Goal: Task Accomplishment & Management: Use online tool/utility

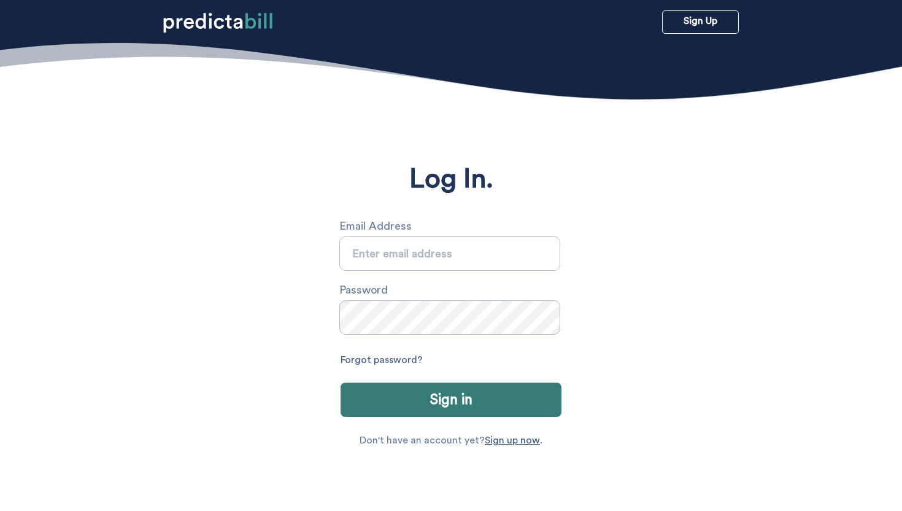
type input "sarah.michalczuk@gmail.com"
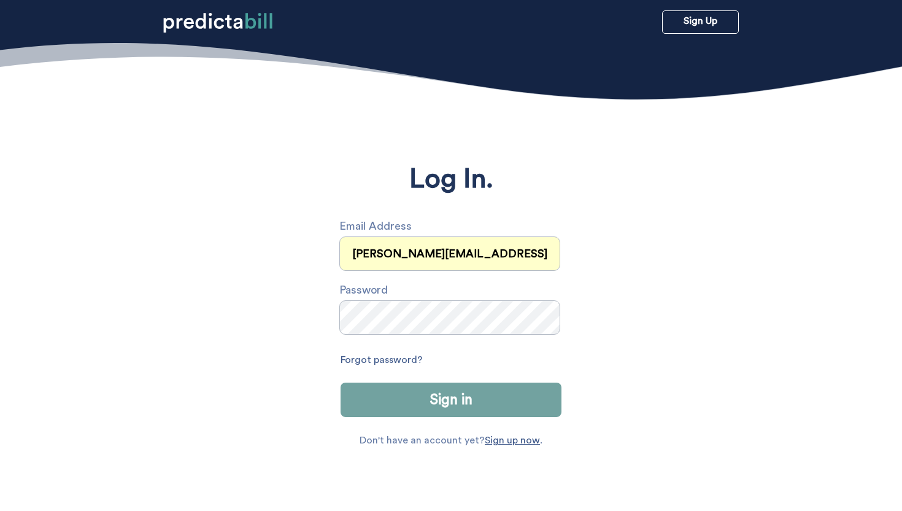
click at [444, 393] on button "Sign in" at bounding box center [451, 399] width 221 height 34
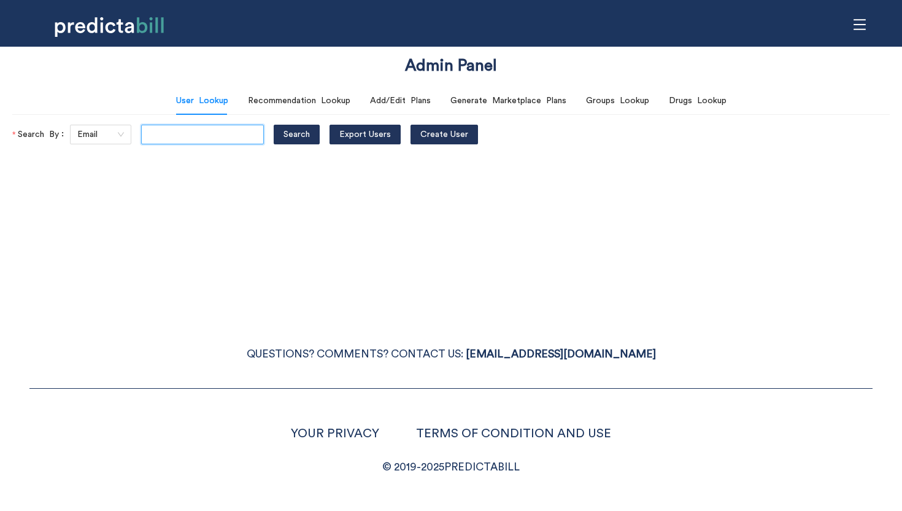
click at [150, 133] on input "text" at bounding box center [202, 135] width 123 height 20
type input "bryan.f.murphy@gmail.com"
click at [274, 125] on button "Search" at bounding box center [297, 135] width 46 height 20
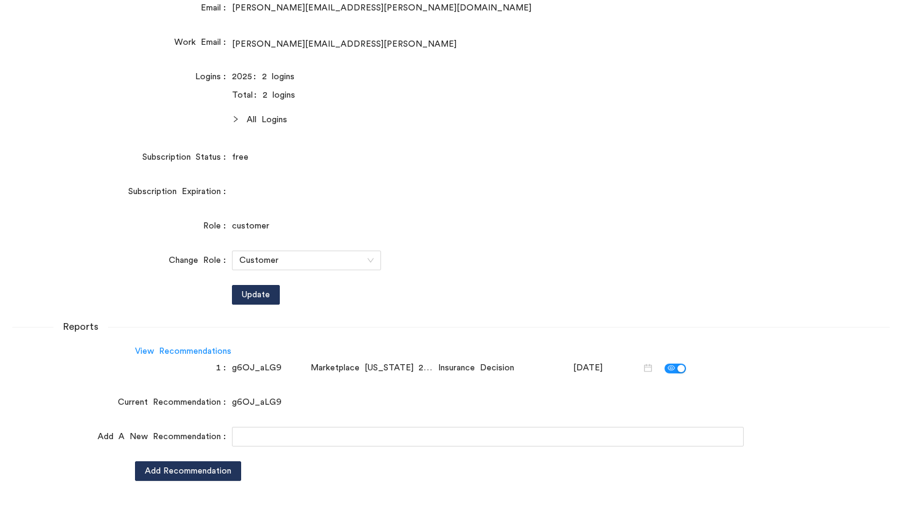
scroll to position [0, 0]
click at [233, 118] on icon "right" at bounding box center [235, 118] width 7 height 7
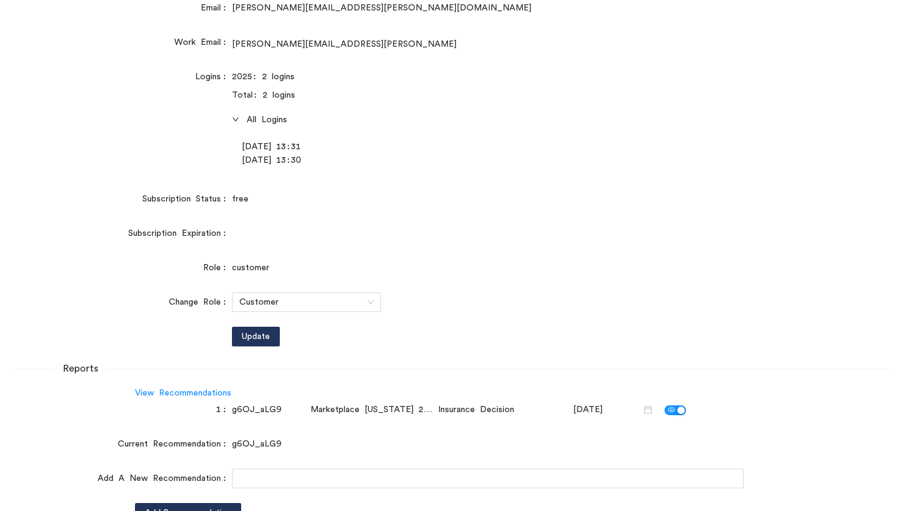
click at [162, 153] on div "Logins" at bounding box center [122, 120] width 220 height 107
click at [238, 125] on div at bounding box center [239, 120] width 15 height 14
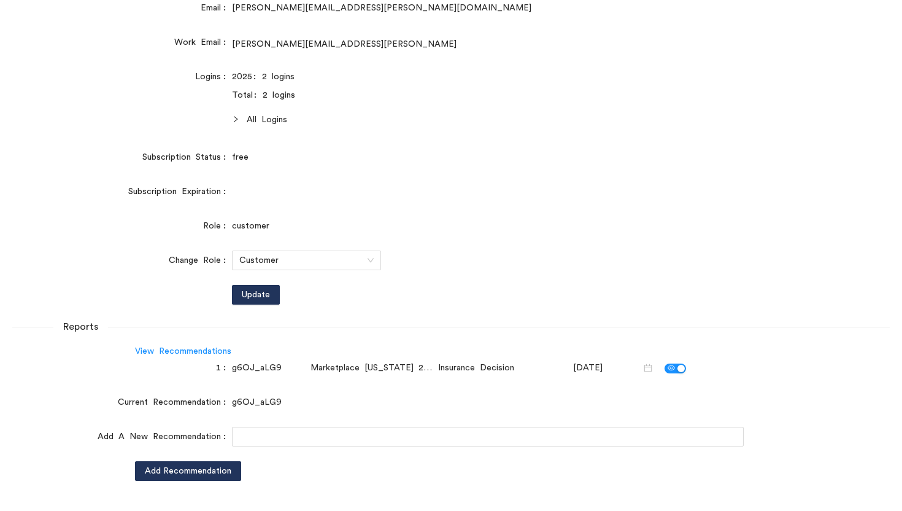
click at [238, 124] on div at bounding box center [239, 120] width 15 height 14
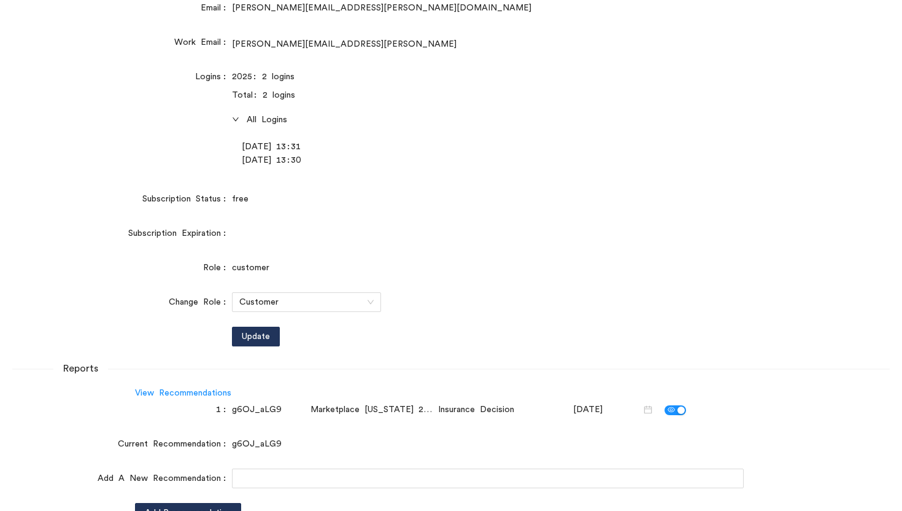
click at [134, 149] on div "Logins" at bounding box center [122, 120] width 220 height 107
click at [53, 195] on div "Subscription Status" at bounding box center [122, 199] width 220 height 20
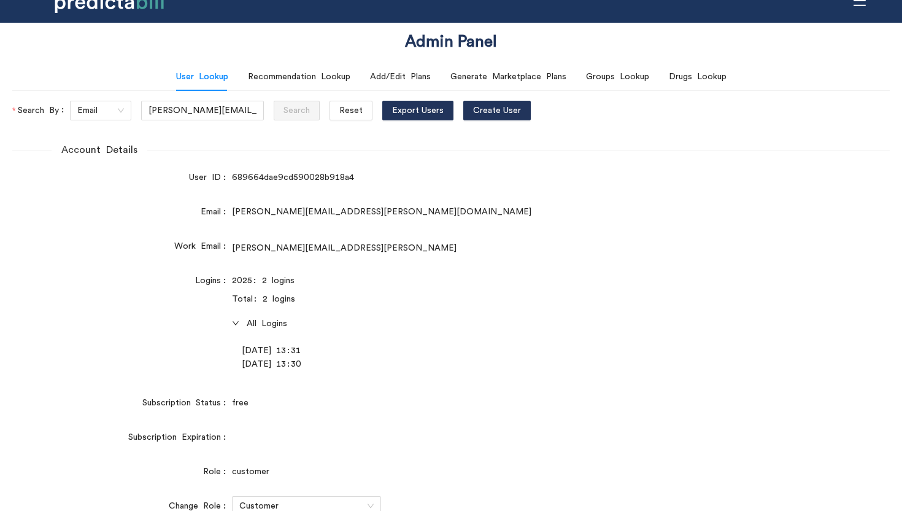
scroll to position [23, 0]
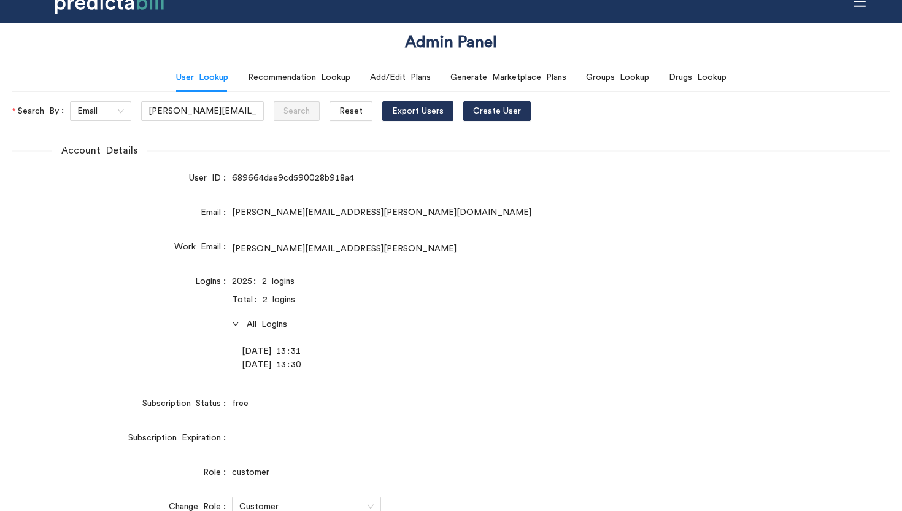
click at [53, 196] on form "Account Details User ID 689664dae9cd590028b918a4 Email bryan.f.murphy@gmail.com…" at bounding box center [451, 435] width 878 height 584
click at [640, 301] on div "Total: 2 logins" at bounding box center [488, 300] width 512 height 14
click at [342, 83] on div "Recommendation Lookup" at bounding box center [299, 78] width 102 height 14
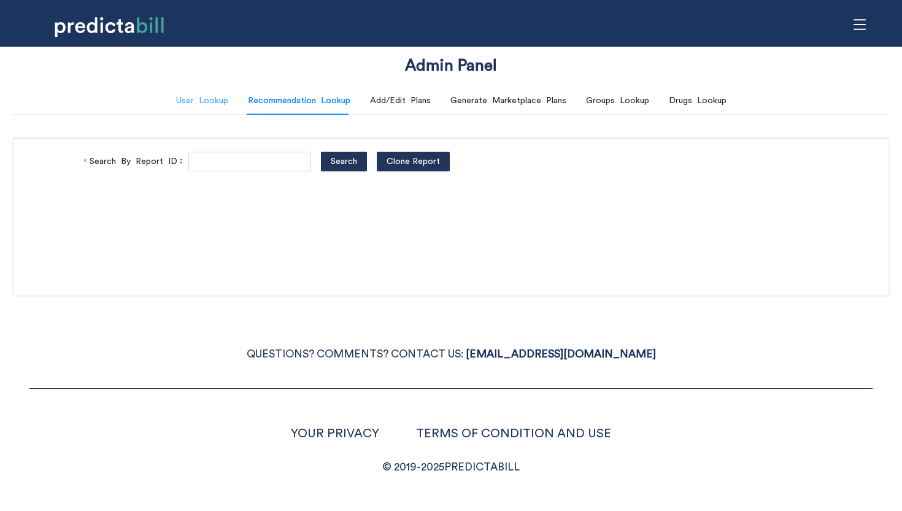
click at [212, 87] on div "User Lookup" at bounding box center [202, 101] width 52 height 28
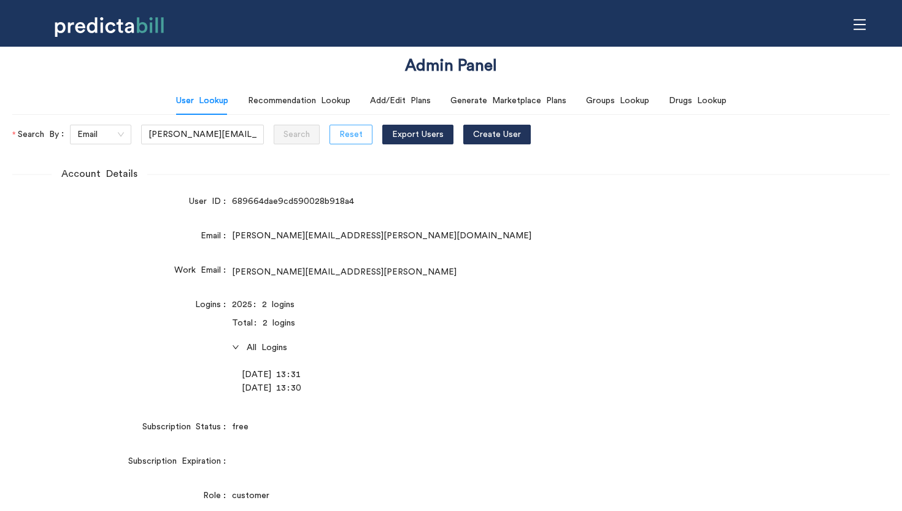
click at [339, 134] on span "Reset" at bounding box center [350, 135] width 23 height 14
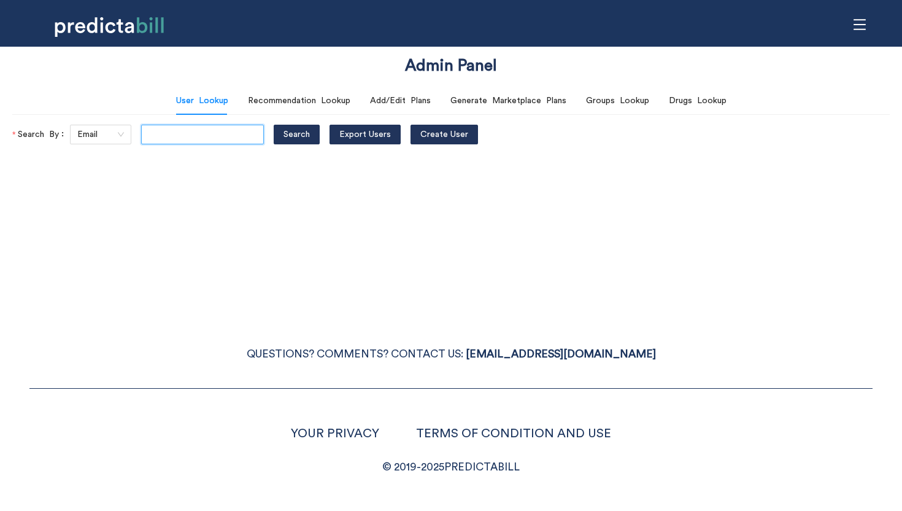
click at [155, 137] on input "text" at bounding box center [202, 135] width 123 height 20
type input "sarah.michalczuk@gmail.com"
click at [274, 125] on button "Search" at bounding box center [297, 135] width 46 height 20
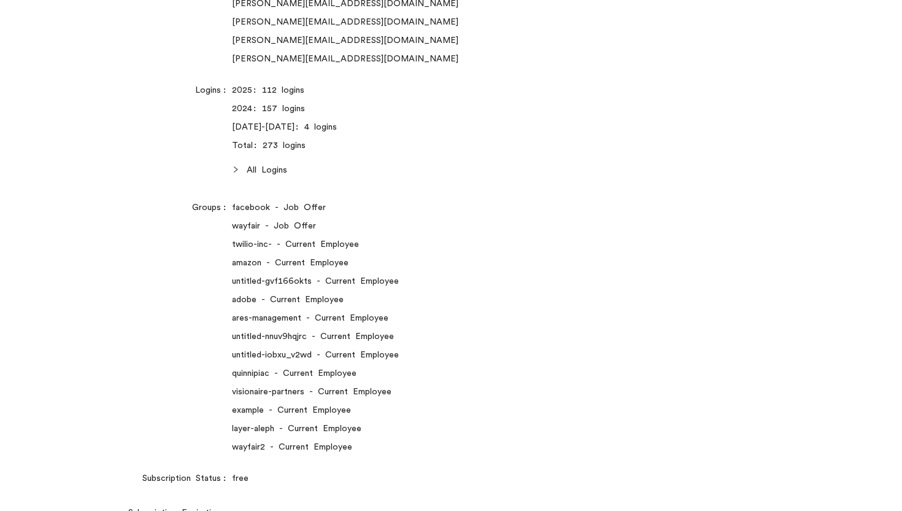
scroll to position [0, 0]
click at [234, 169] on icon "right" at bounding box center [235, 169] width 7 height 7
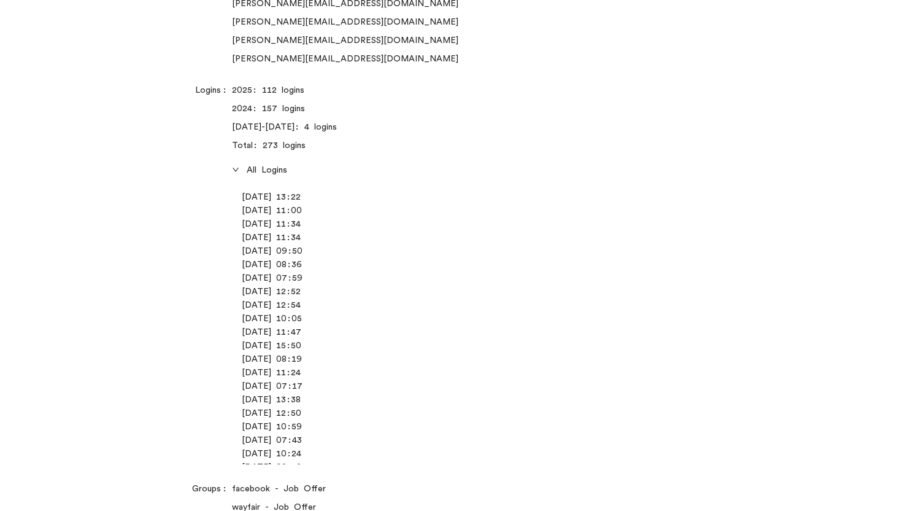
click at [234, 170] on icon "right" at bounding box center [235, 170] width 6 height 4
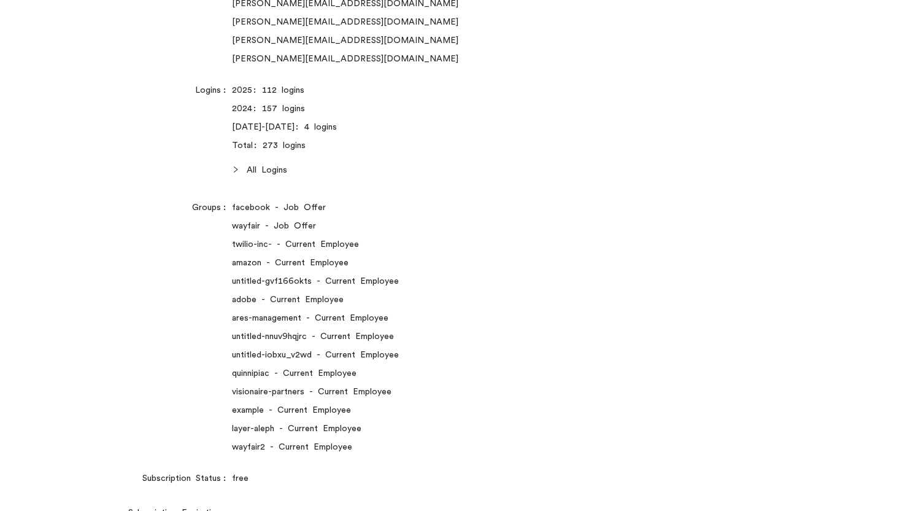
scroll to position [200, 0]
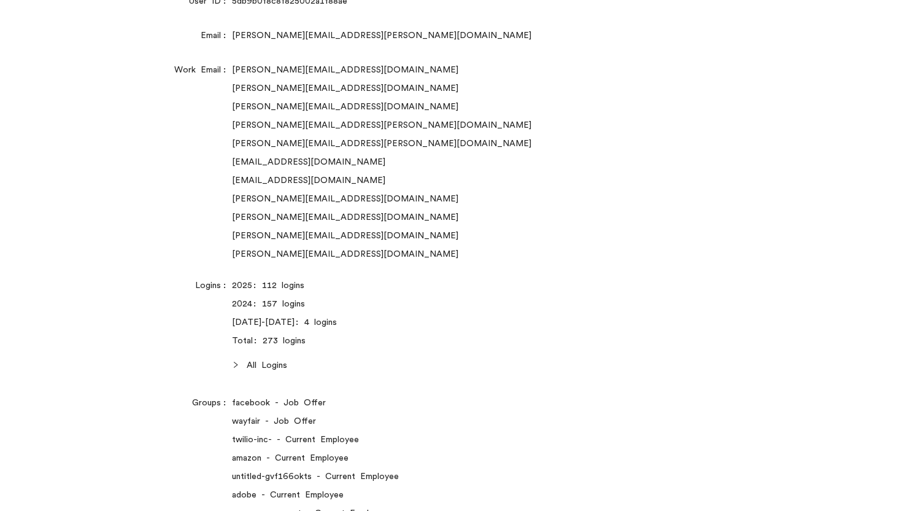
click at [98, 304] on div "Logins" at bounding box center [122, 327] width 220 height 102
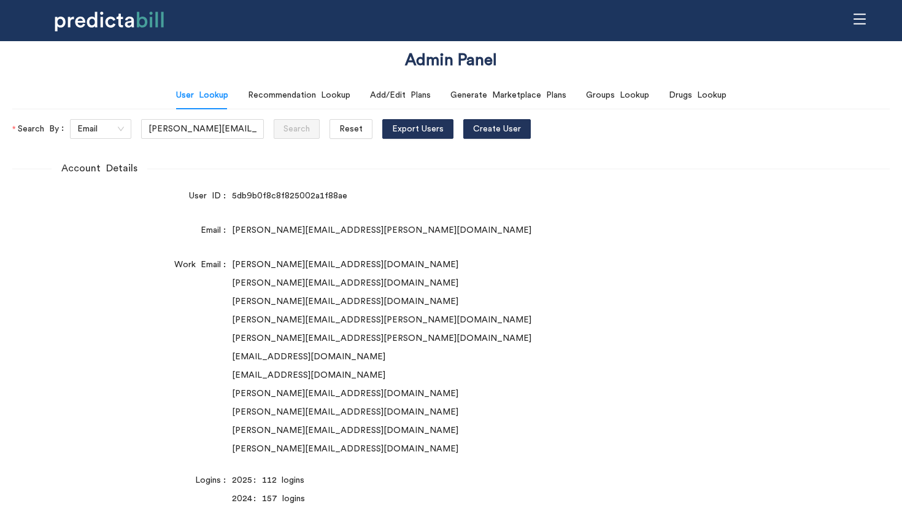
scroll to position [0, 0]
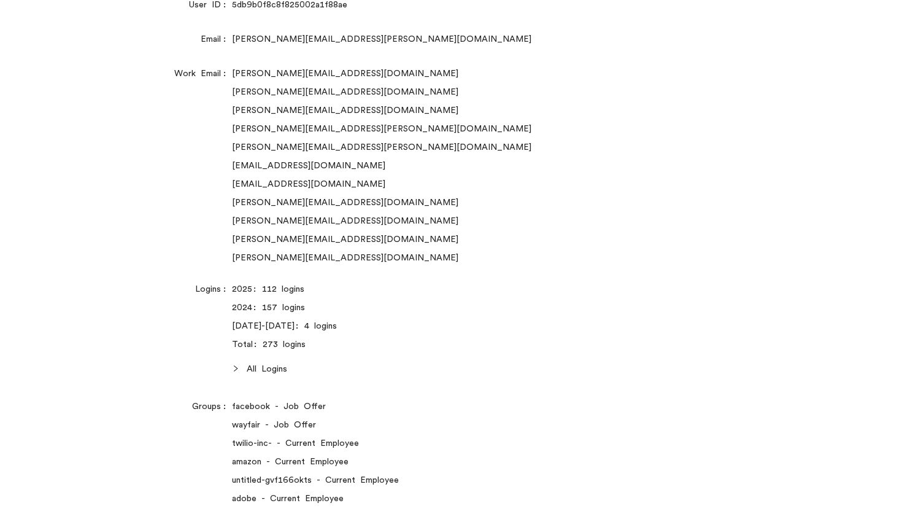
click at [98, 304] on div "Logins" at bounding box center [122, 330] width 220 height 102
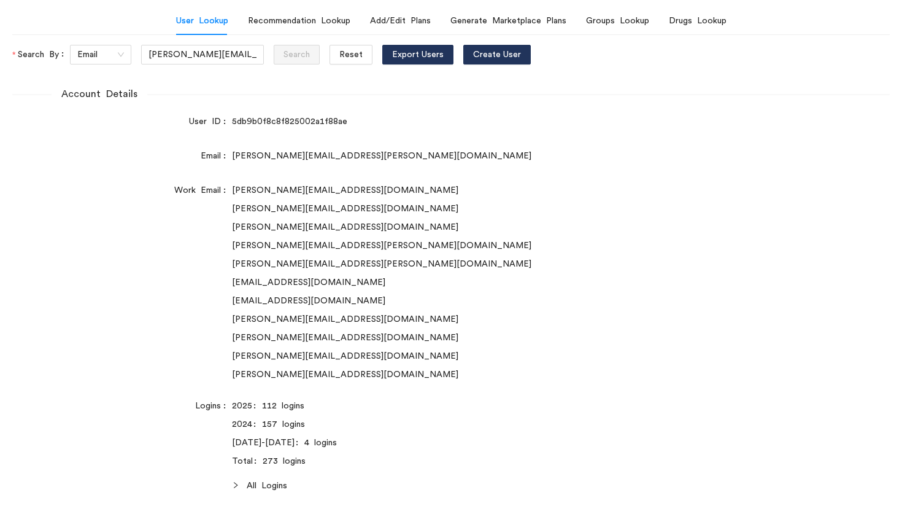
scroll to position [81, 0]
click at [98, 304] on div "Work Email" at bounding box center [122, 279] width 220 height 201
click at [339, 52] on span "Reset" at bounding box center [350, 54] width 23 height 14
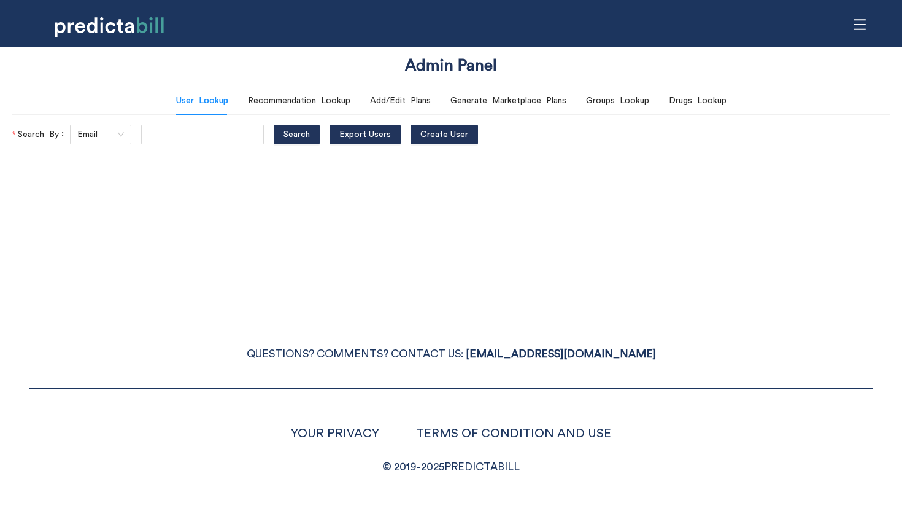
scroll to position [0, 0]
click at [176, 137] on input "text" at bounding box center [202, 135] width 123 height 20
type input "aaron.michalczuk@gmail.com"
click at [274, 125] on button "Search" at bounding box center [297, 135] width 46 height 20
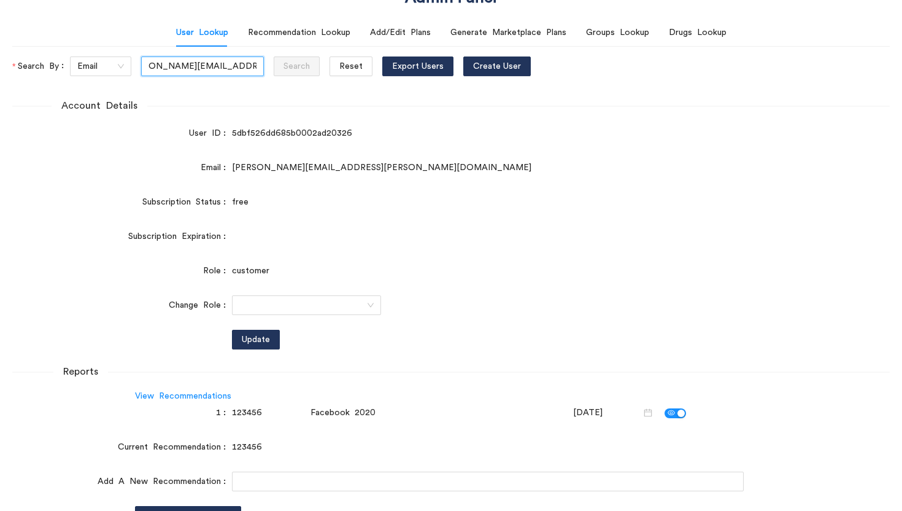
scroll to position [67, 0]
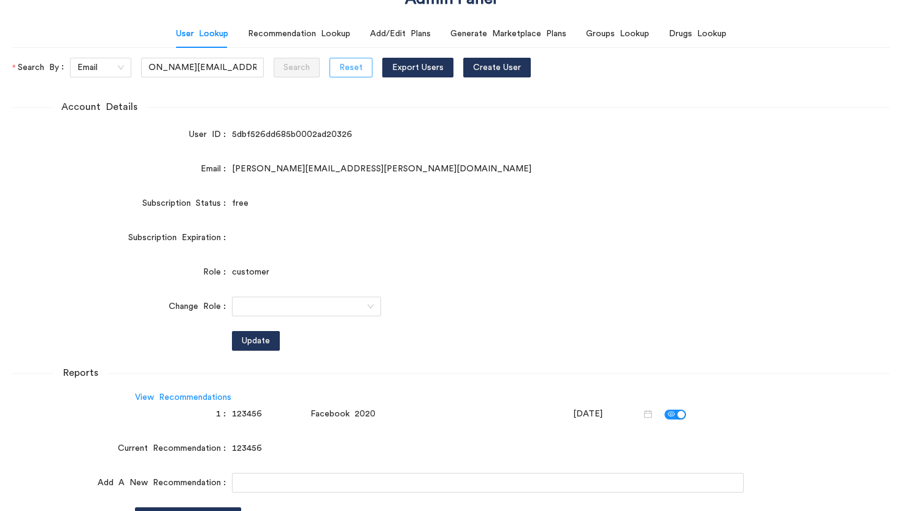
click at [339, 62] on span "Reset" at bounding box center [350, 68] width 23 height 14
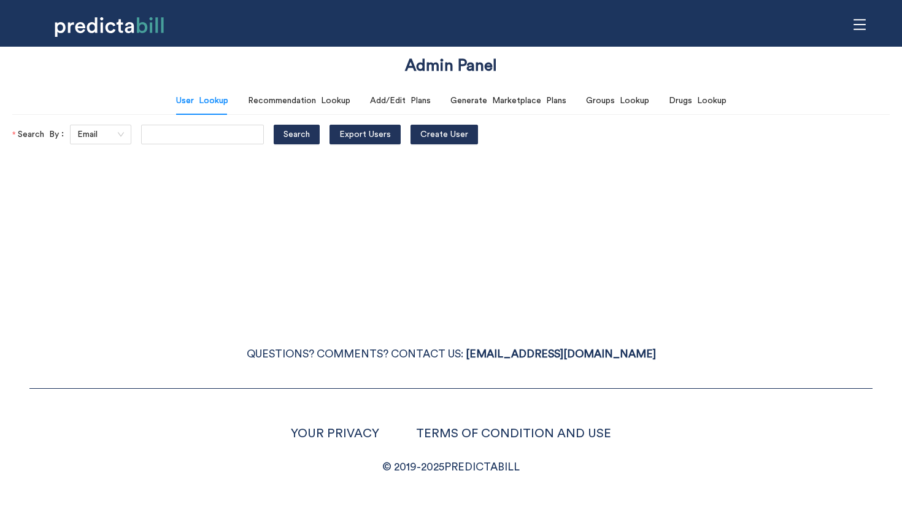
scroll to position [0, 0]
click at [188, 142] on input "text" at bounding box center [202, 135] width 123 height 20
type input "greta7@gmail.com"
click at [274, 125] on button "Search" at bounding box center [297, 135] width 46 height 20
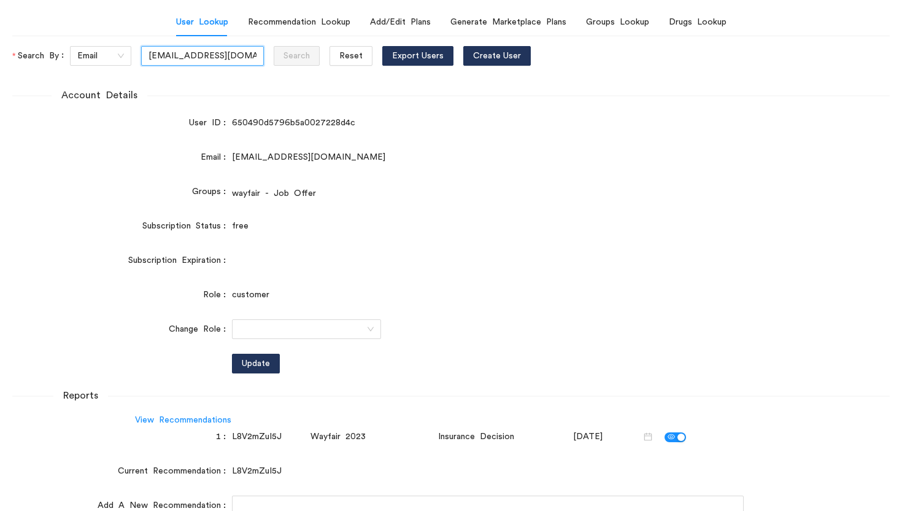
scroll to position [78, 0]
click at [339, 55] on span "Reset" at bounding box center [350, 57] width 23 height 14
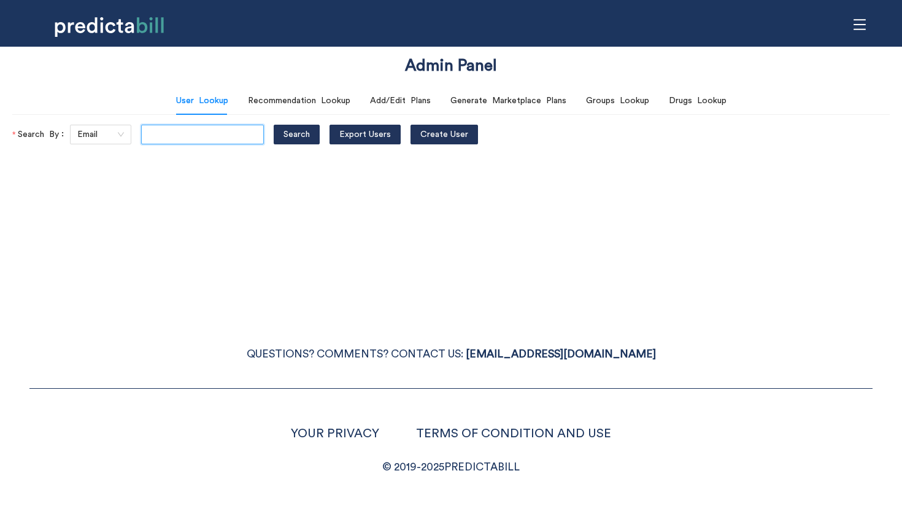
click at [183, 137] on input "text" at bounding box center [202, 135] width 123 height 20
type input "erika.deal@gmail.com"
click at [274, 125] on button "Search" at bounding box center [297, 135] width 46 height 20
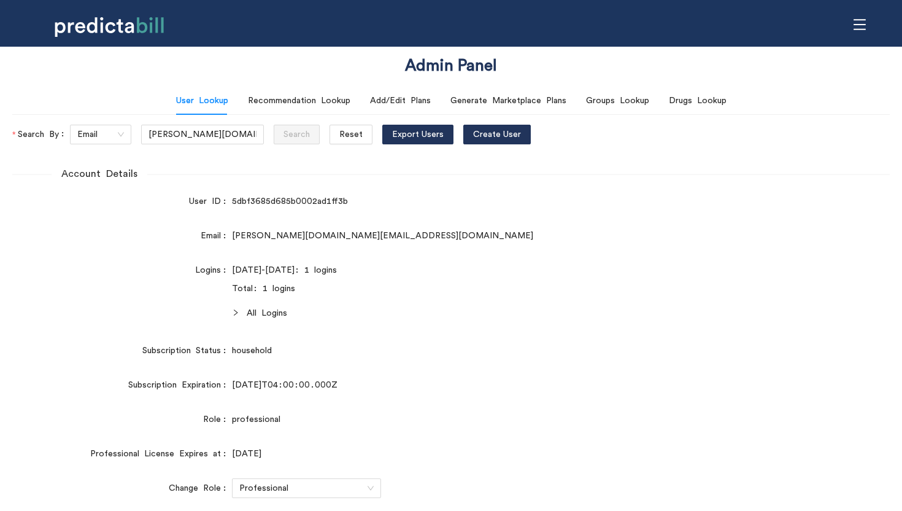
click at [236, 314] on icon "right" at bounding box center [236, 312] width 4 height 6
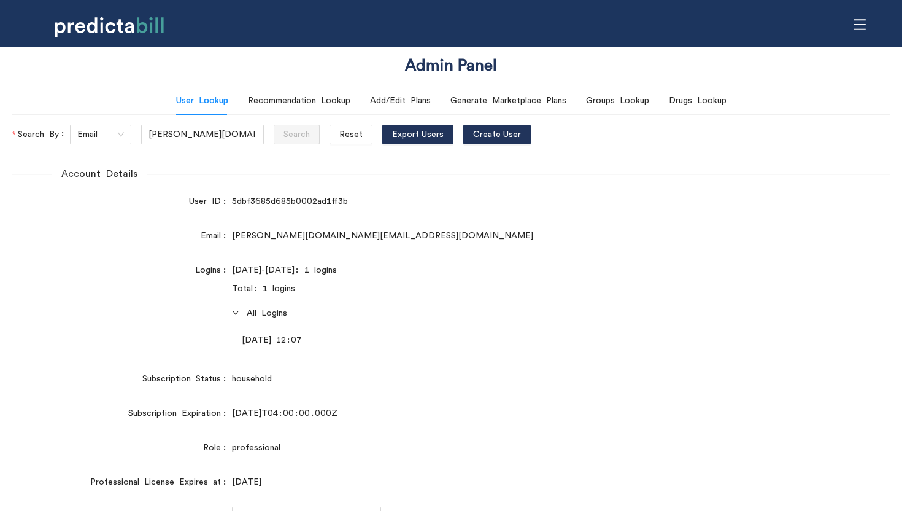
click at [236, 314] on icon "right" at bounding box center [235, 313] width 6 height 4
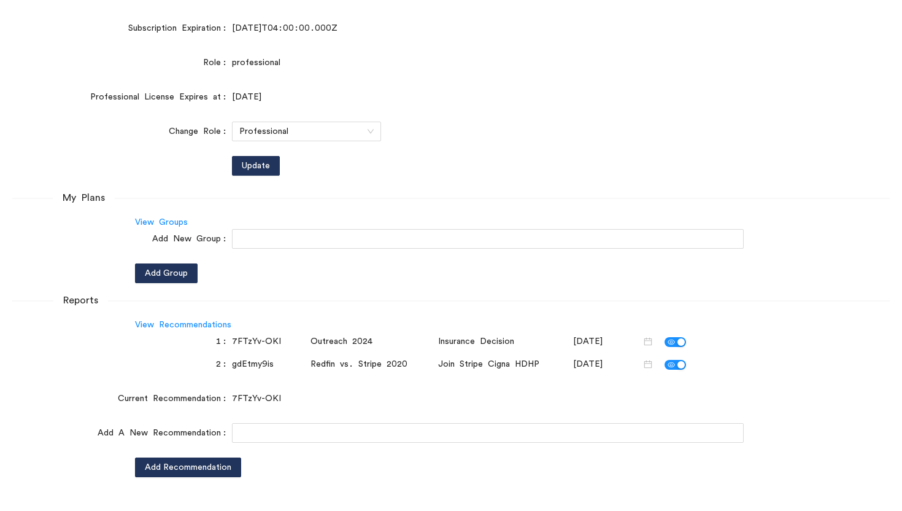
scroll to position [354, 0]
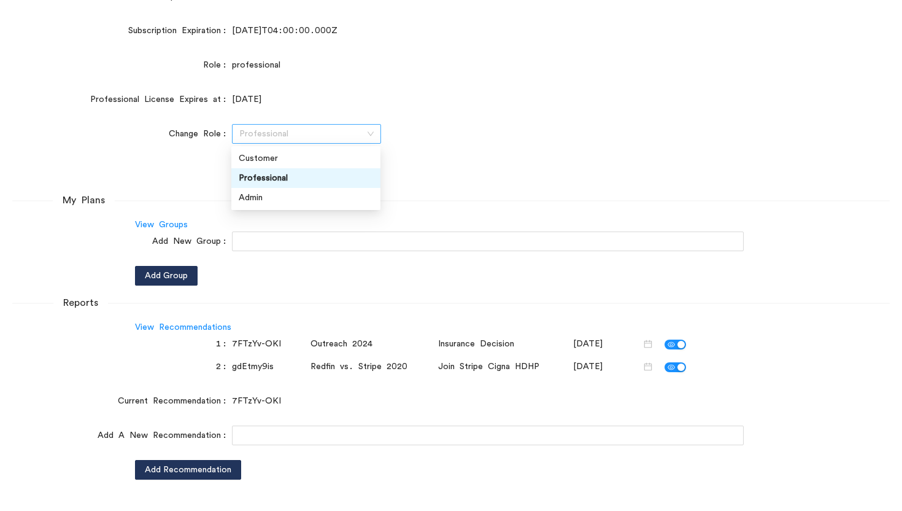
click at [306, 133] on span "Professional" at bounding box center [306, 134] width 134 height 18
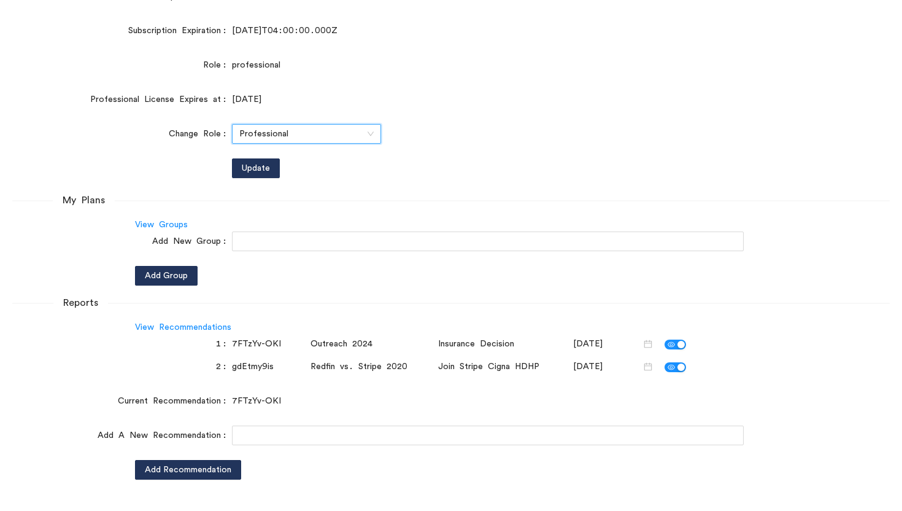
click at [306, 133] on span "Professional" at bounding box center [306, 134] width 134 height 18
click at [183, 123] on form "Account Details User ID 5dbf3685d685b0002ad1ff3b Email erika.deal@gmail.com Log…" at bounding box center [451, 145] width 878 height 667
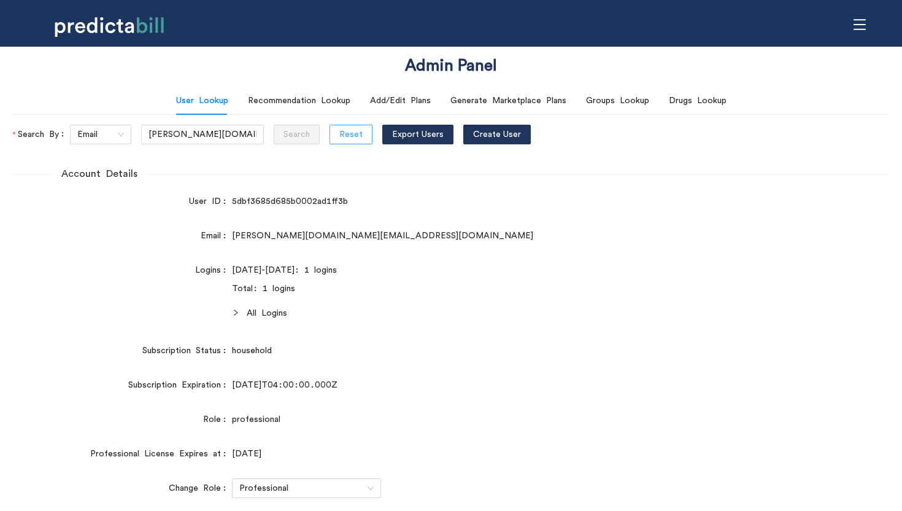
click at [339, 134] on span "Reset" at bounding box center [350, 135] width 23 height 14
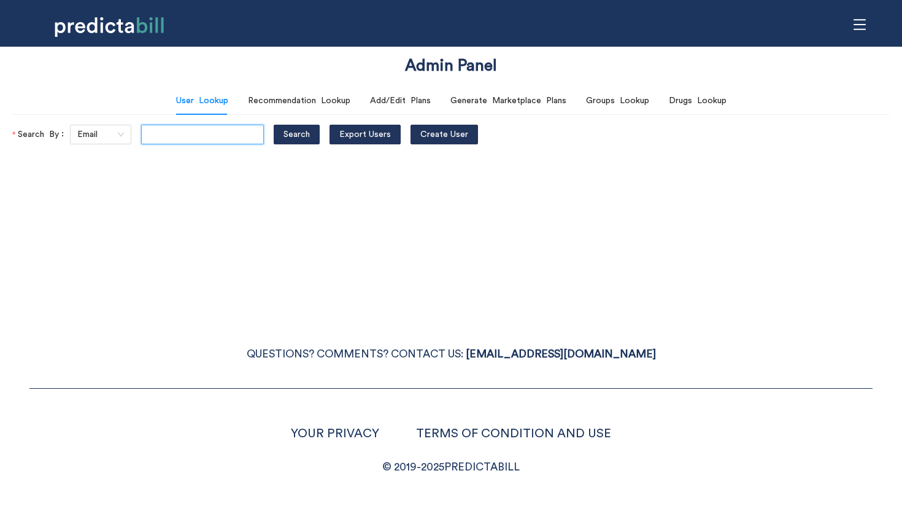
click at [171, 139] on input "text" at bounding box center [202, 135] width 123 height 20
type input "erinbwinter@gmail.com"
click at [274, 125] on button "Search" at bounding box center [297, 135] width 46 height 20
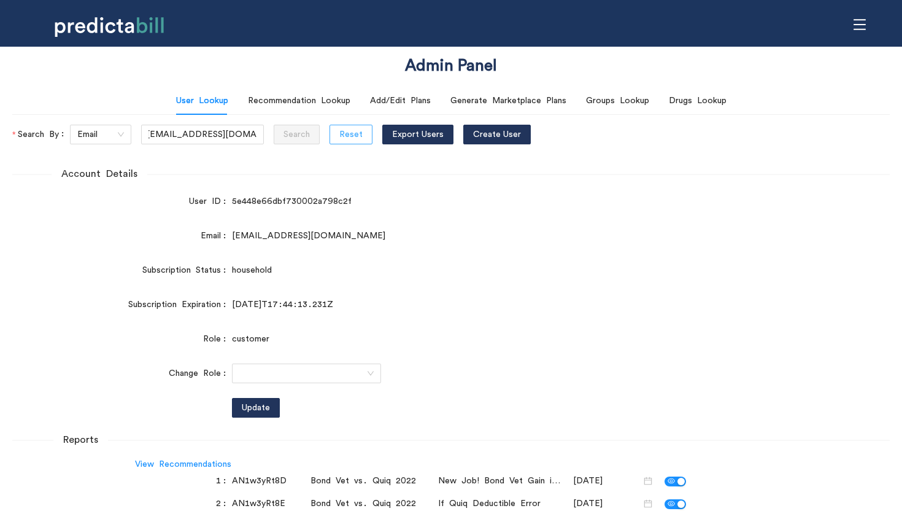
scroll to position [0, 0]
click at [344, 142] on button "Reset" at bounding box center [351, 135] width 43 height 20
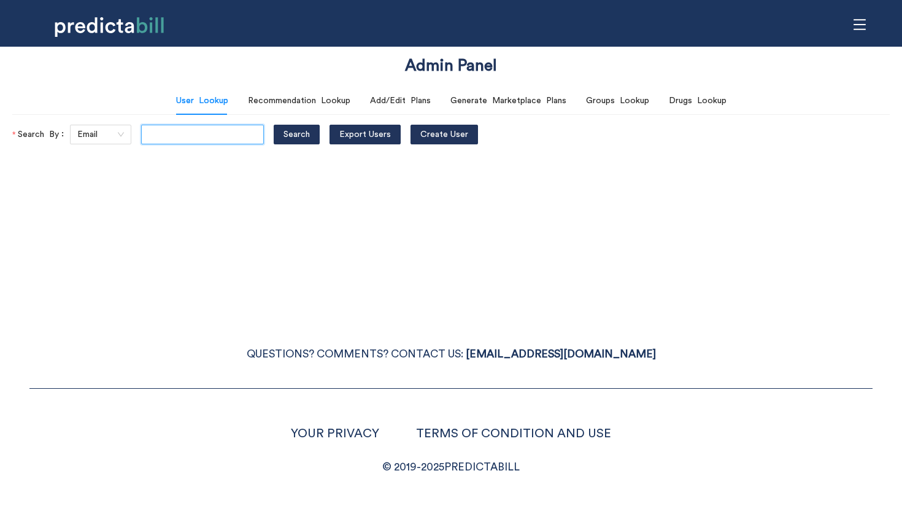
click at [196, 137] on input "text" at bounding box center [202, 135] width 123 height 20
click at [176, 341] on div "QUESTIONS? COMMENTS? CONTACT US: HI@PREDICTABILL.COM YOUR PRIVACY TERMS OF COND…" at bounding box center [451, 395] width 902 height 161
click at [187, 131] on input "text" at bounding box center [202, 135] width 123 height 20
paste input "nrbracci@gmail.com"
type input "nrbracci@gmail.com"
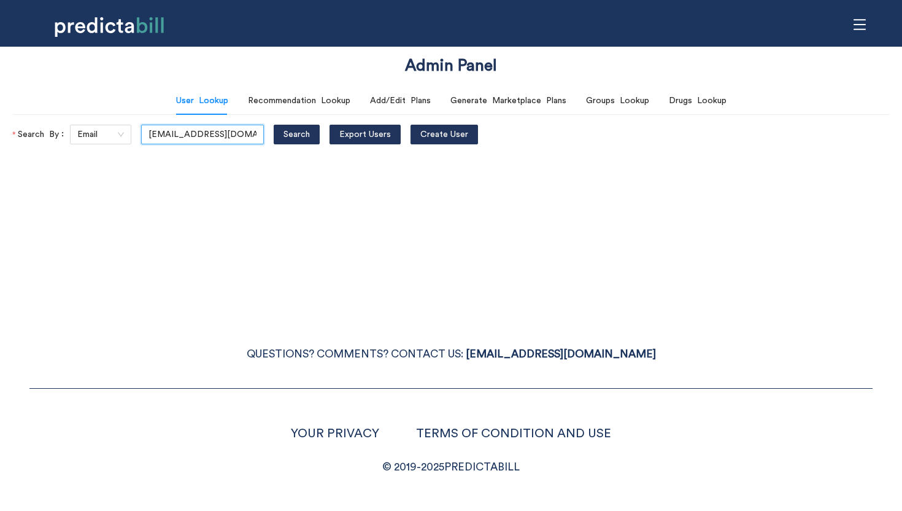
click at [274, 125] on button "Search" at bounding box center [297, 135] width 46 height 20
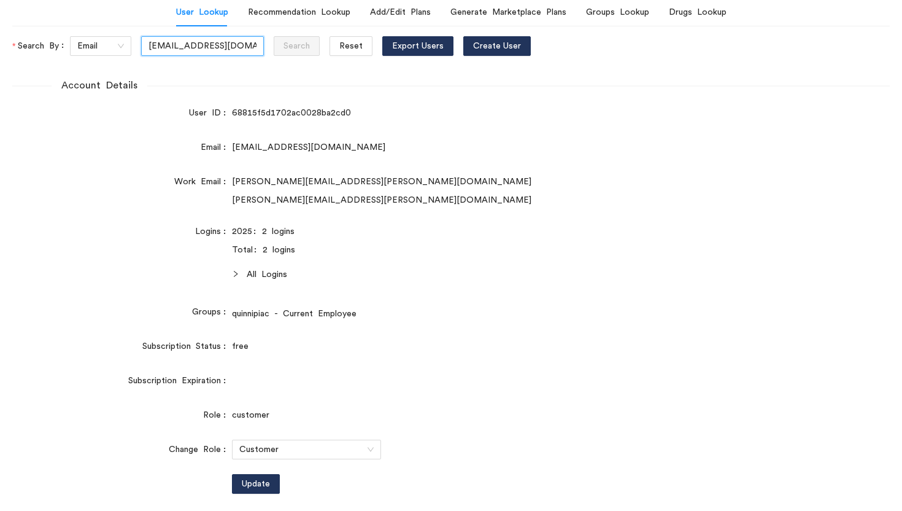
scroll to position [89, 0]
click at [230, 275] on div "Logins" at bounding box center [122, 254] width 220 height 66
click at [232, 275] on icon "right" at bounding box center [235, 272] width 7 height 7
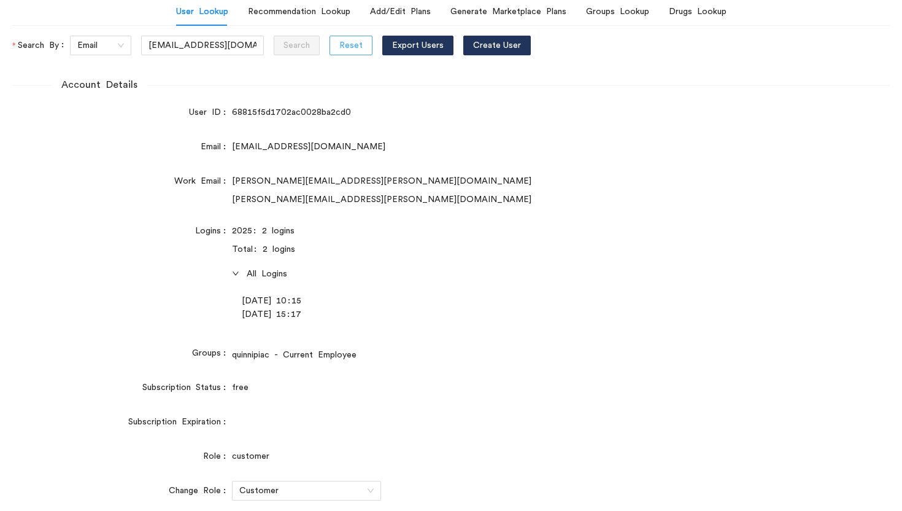
click at [339, 42] on span "Reset" at bounding box center [350, 46] width 23 height 14
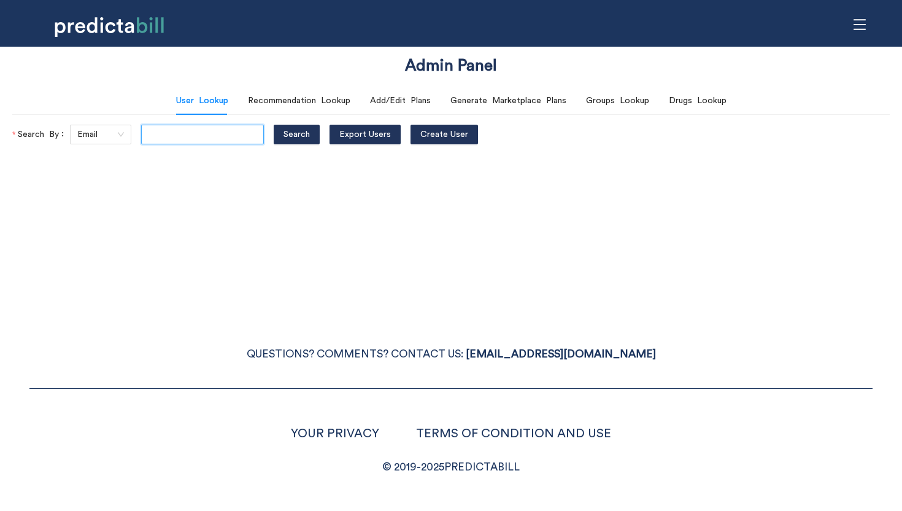
click at [185, 136] on input "text" at bounding box center [202, 135] width 123 height 20
paste input "lgoconnor22@gmail.com"
type input "lgoconnor22@gmail.com"
click at [274, 125] on button "Search" at bounding box center [297, 135] width 46 height 20
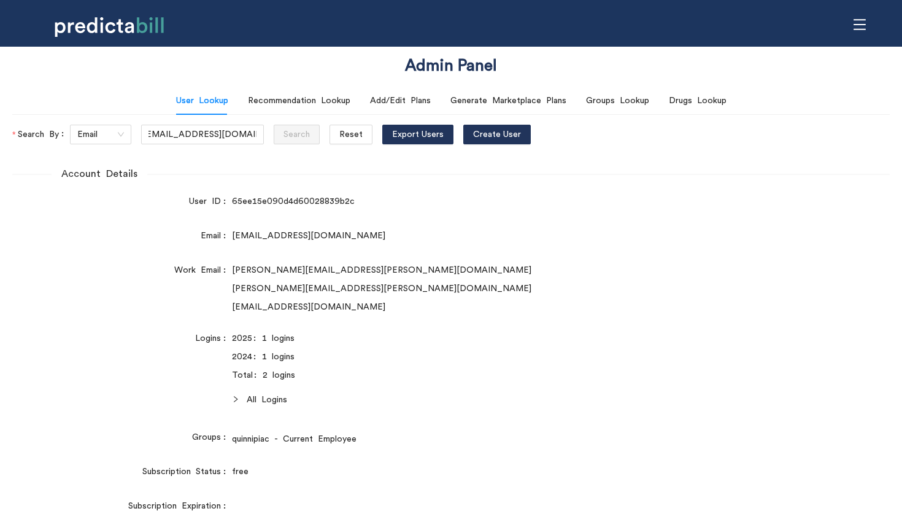
click at [237, 399] on icon "right" at bounding box center [235, 398] width 7 height 7
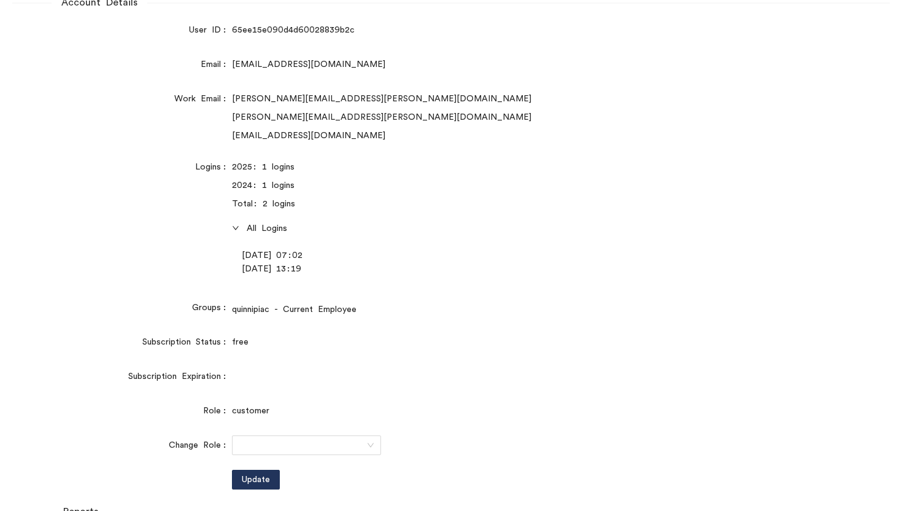
scroll to position [0, 0]
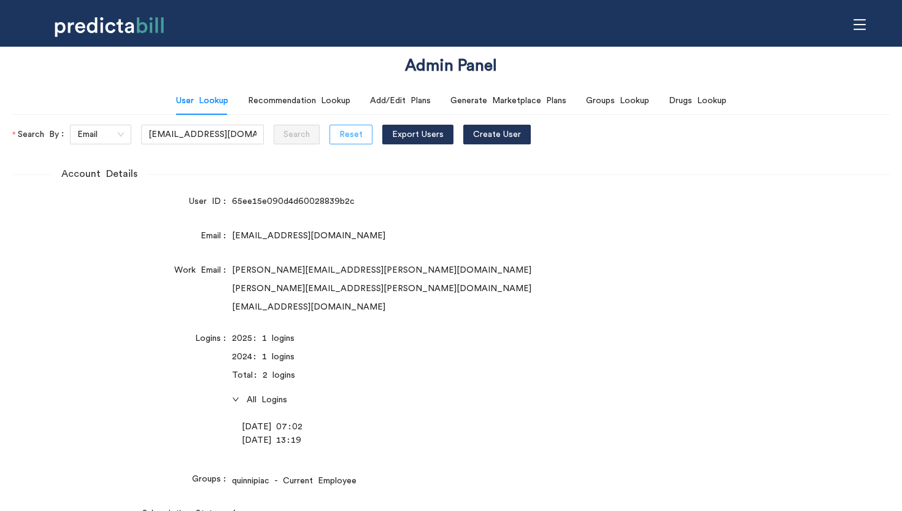
click at [330, 144] on button "Reset" at bounding box center [351, 135] width 43 height 20
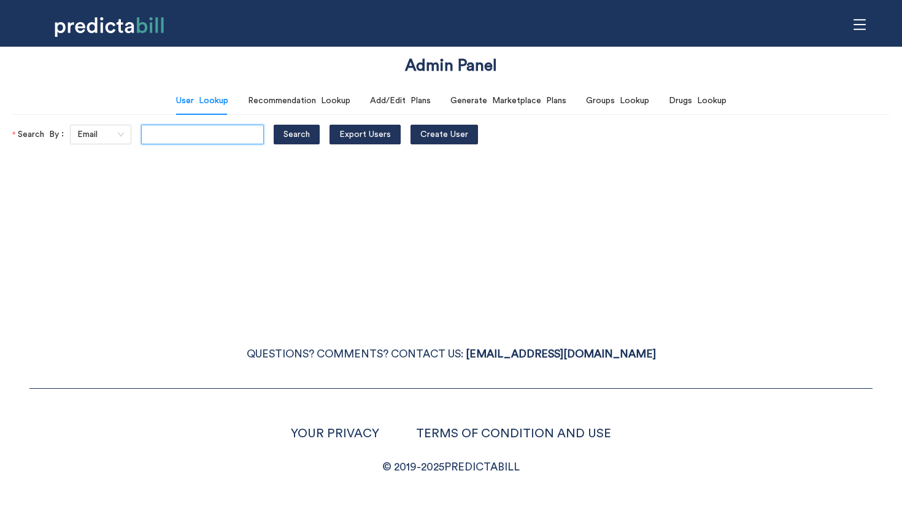
click at [214, 133] on input "text" at bounding box center [202, 135] width 123 height 20
paste input "ralph.birchmeier@yahoo.com"
type input "ralph.birchmeier@yahoo.com"
click at [274, 125] on button "Search" at bounding box center [297, 135] width 46 height 20
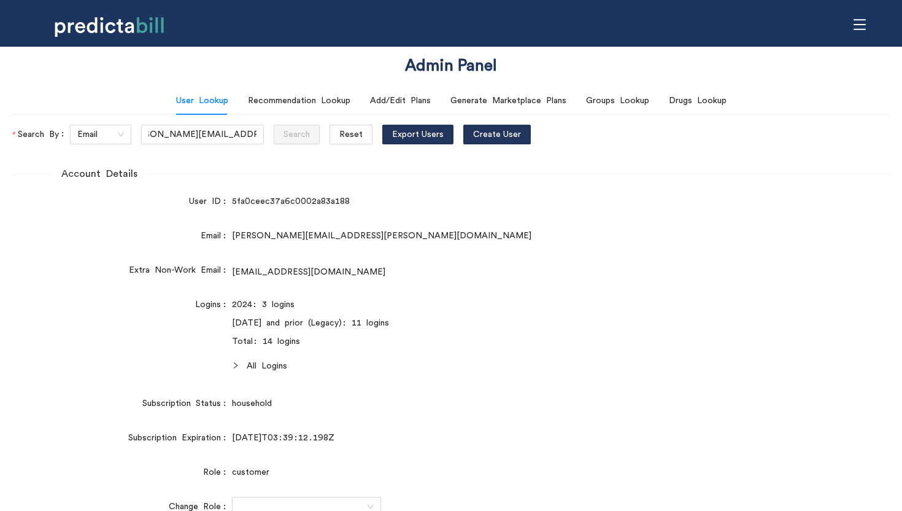
scroll to position [0, 0]
click at [584, 318] on div "Dec 18, 2023 and prior (Legacy): 11 logins" at bounding box center [488, 323] width 512 height 14
click at [262, 361] on span "All Logins" at bounding box center [495, 366] width 497 height 14
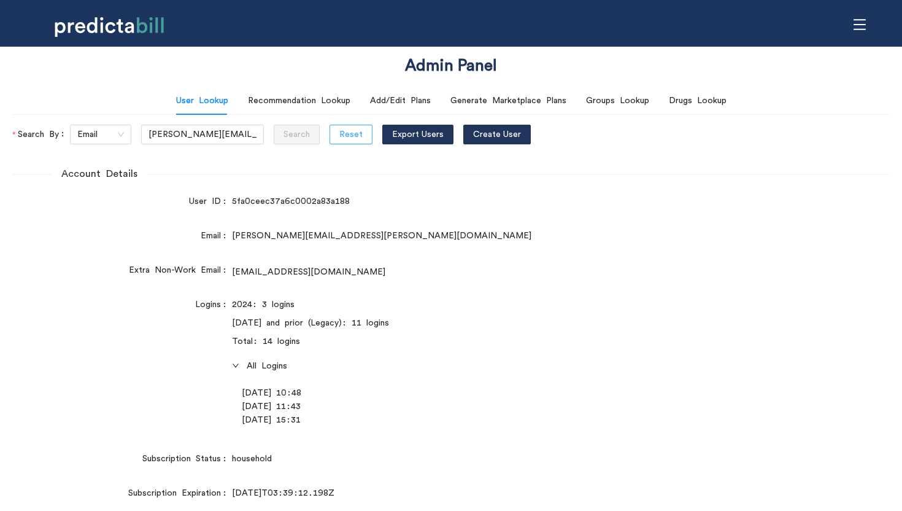
click at [345, 135] on button "Reset" at bounding box center [351, 135] width 43 height 20
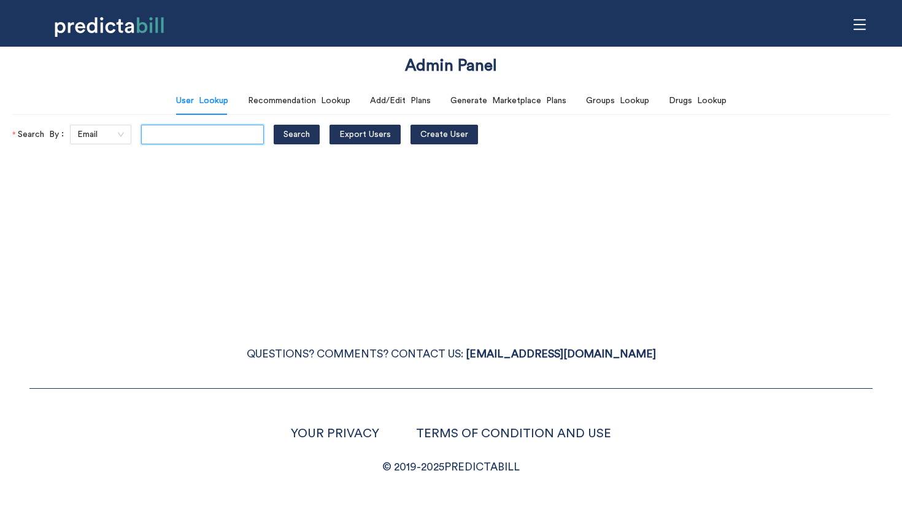
click at [206, 141] on input "text" at bounding box center [202, 135] width 123 height 20
paste input "branborchap@gmail.com"
type input "branborchap@gmail.com"
click at [274, 125] on button "Search" at bounding box center [297, 135] width 46 height 20
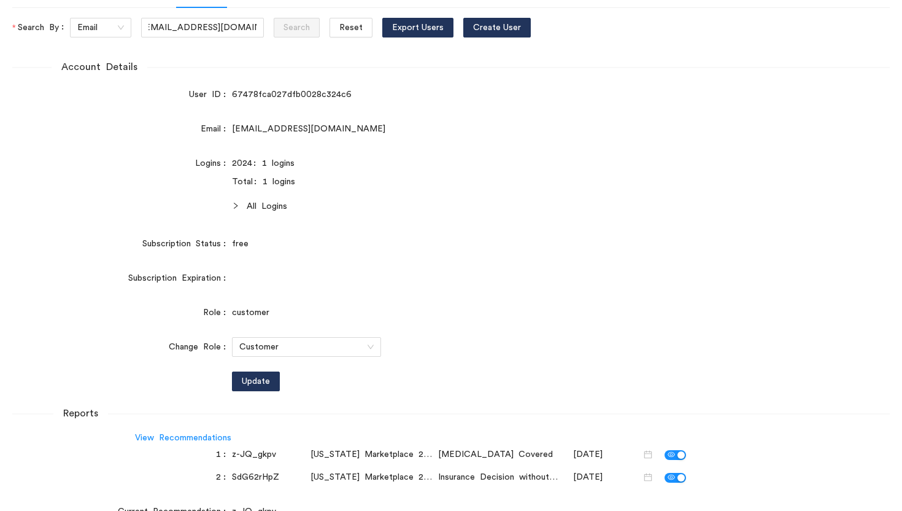
scroll to position [0, 0]
click at [252, 203] on span "All Logins" at bounding box center [495, 206] width 497 height 14
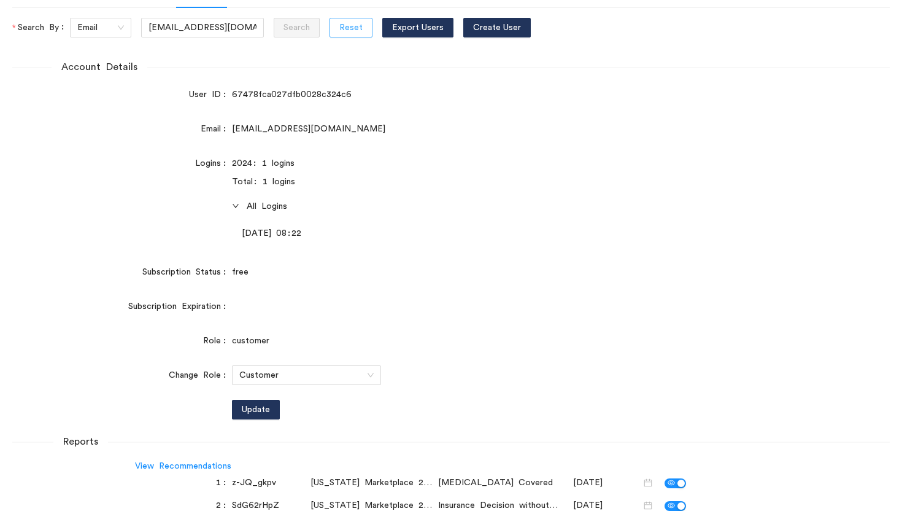
click at [341, 27] on span "Reset" at bounding box center [350, 28] width 23 height 14
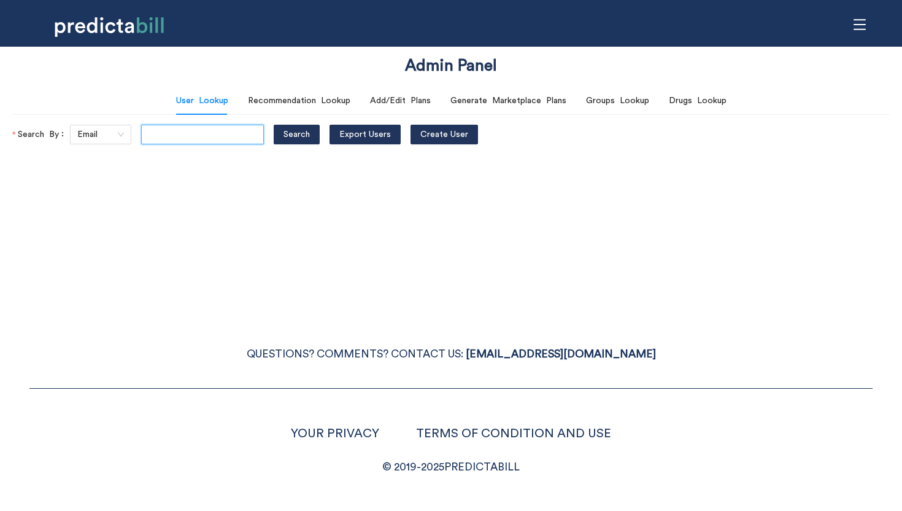
click at [166, 136] on input "text" at bounding box center [202, 135] width 123 height 20
paste input "laurabrown99@me.com"
type input "laurabrown99@me.com"
click at [274, 125] on button "Search" at bounding box center [297, 135] width 46 height 20
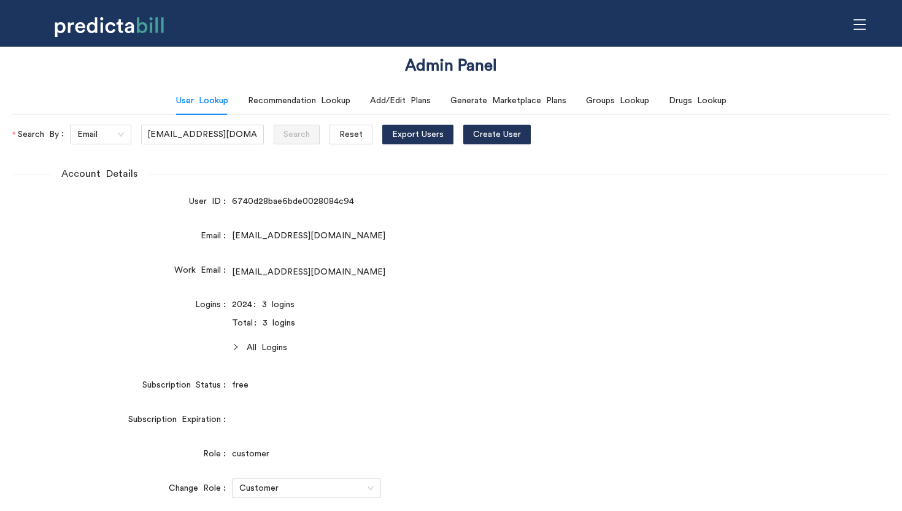
scroll to position [0, 0]
click at [261, 353] on span "All Logins" at bounding box center [495, 348] width 497 height 14
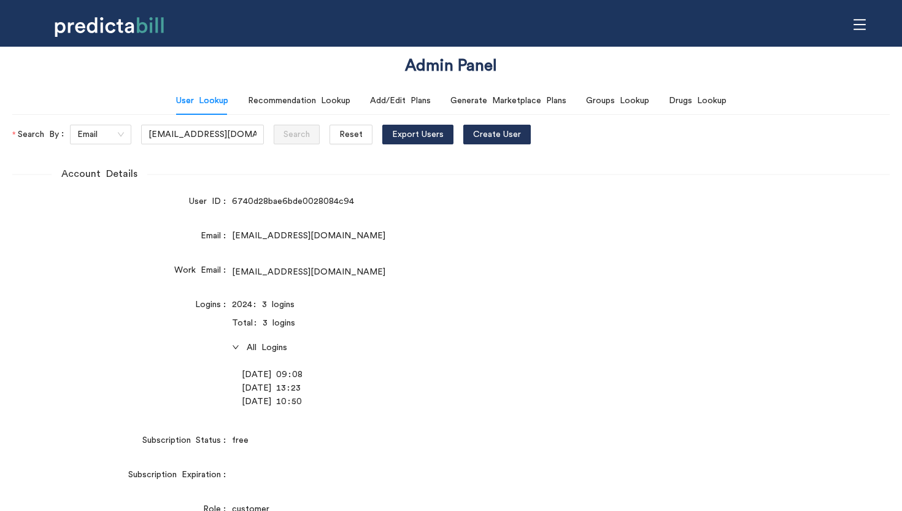
click at [261, 353] on span "All Logins" at bounding box center [495, 348] width 497 height 14
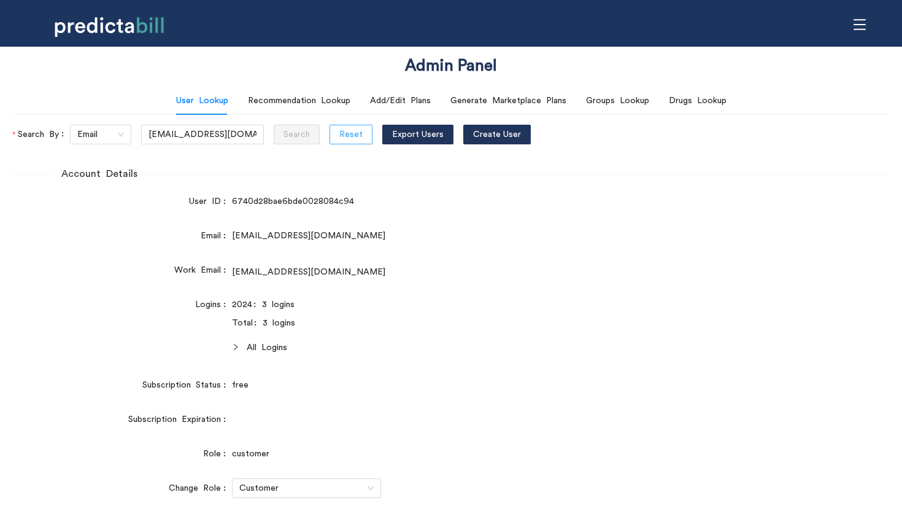
click at [339, 136] on span "Reset" at bounding box center [350, 135] width 23 height 14
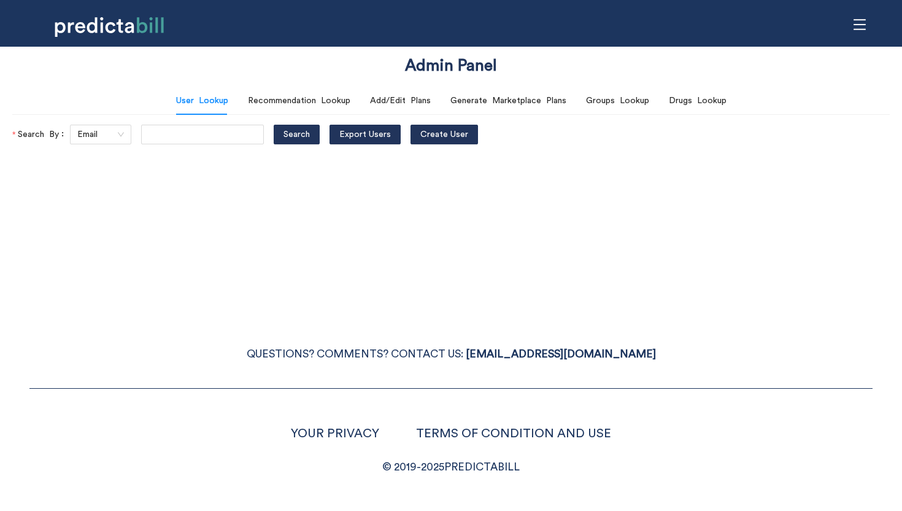
click at [179, 146] on div "Admin Panel User Lookup Recommendation Lookup Add/Edit Plans Generate Marketpla…" at bounding box center [451, 255] width 902 height 511
click at [177, 141] on input "text" at bounding box center [202, 135] width 123 height 20
paste input "jessieewhite@yahoo.com"
type input "jessieewhite@yahoo.com"
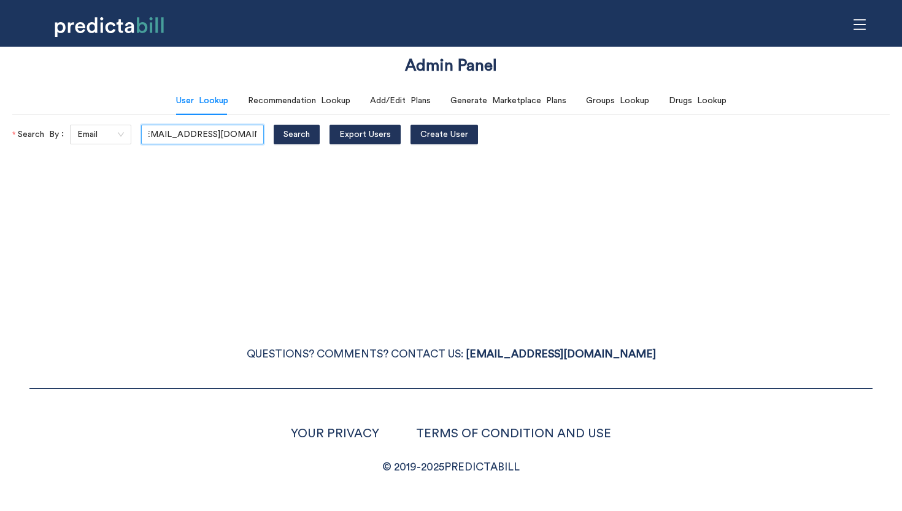
click at [274, 125] on button "Search" at bounding box center [297, 135] width 46 height 20
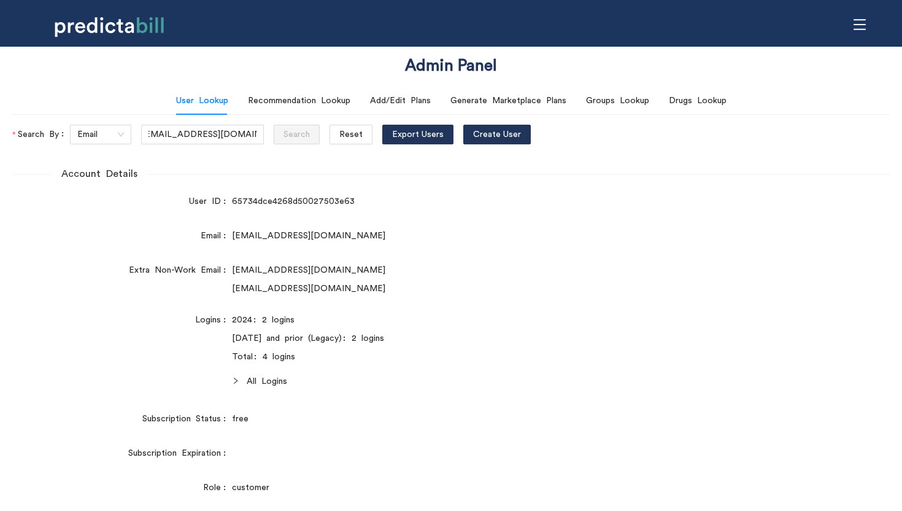
scroll to position [0, 0]
click at [262, 381] on span "All Logins" at bounding box center [495, 381] width 497 height 14
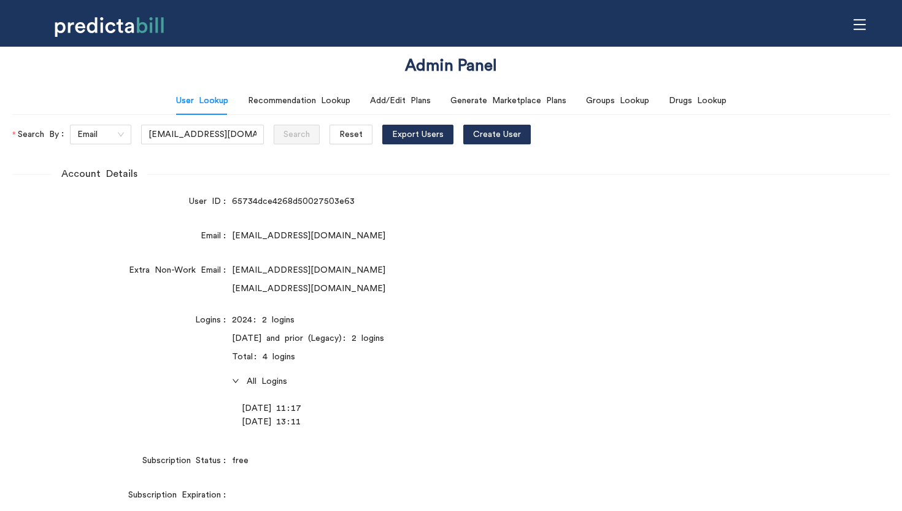
click at [262, 380] on span "All Logins" at bounding box center [495, 381] width 497 height 14
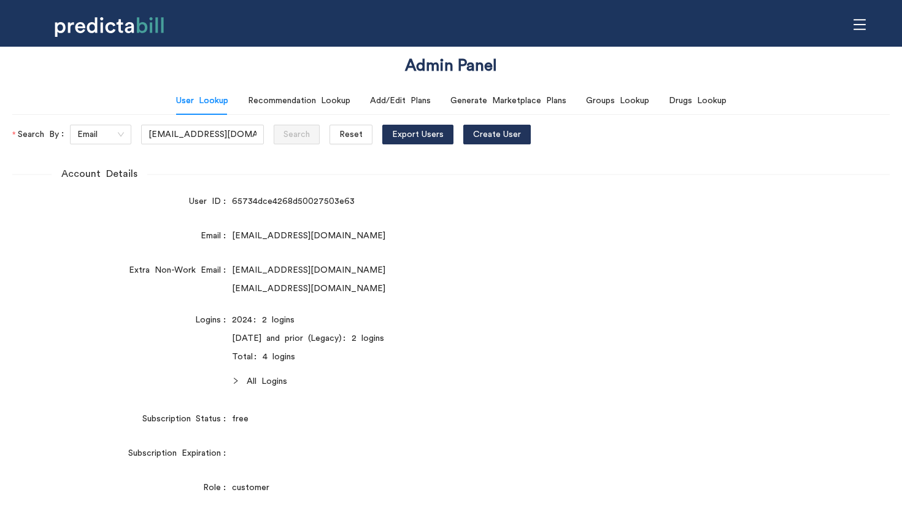
click at [525, 355] on div "Total: 4 logins" at bounding box center [488, 357] width 512 height 14
click at [542, 358] on div "Total: 4 logins" at bounding box center [488, 357] width 512 height 14
click at [339, 131] on span "Reset" at bounding box center [350, 135] width 23 height 14
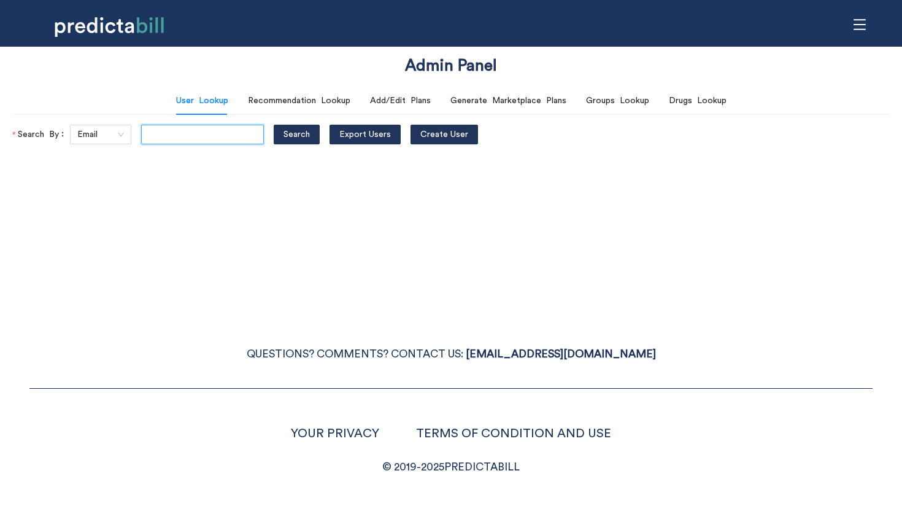
click at [164, 135] on input "text" at bounding box center [202, 135] width 123 height 20
paste input "sbkeating1@gmail.com"
type input "sbkeating1@gmail.com"
click at [274, 125] on button "Search" at bounding box center [297, 135] width 46 height 20
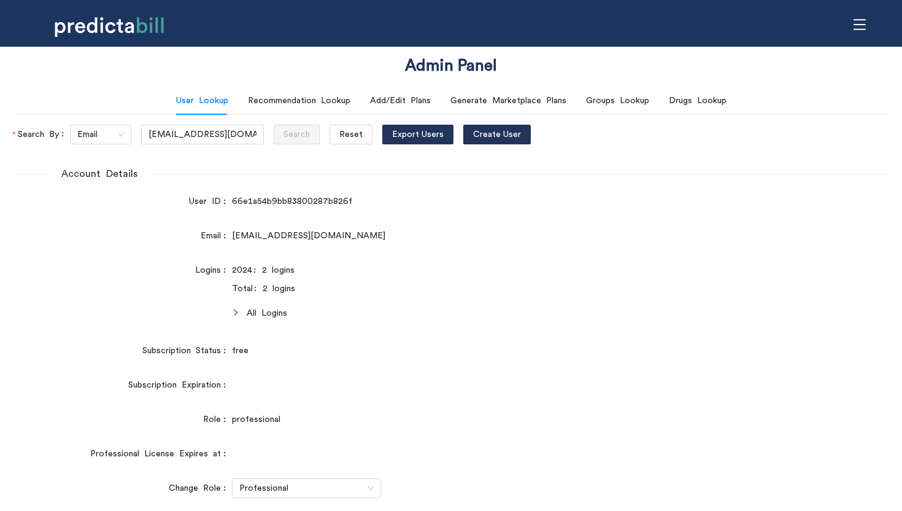
click at [233, 314] on icon "right" at bounding box center [235, 312] width 7 height 7
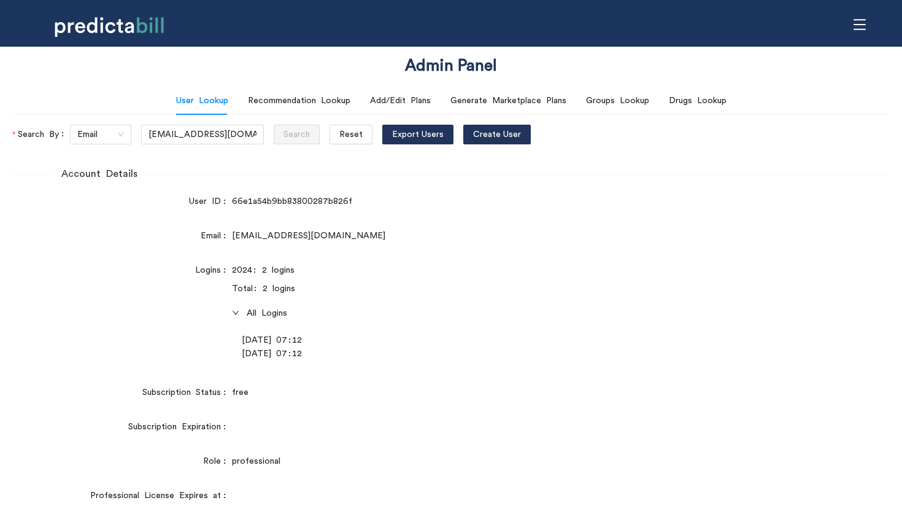
click at [233, 314] on icon "right" at bounding box center [235, 312] width 7 height 7
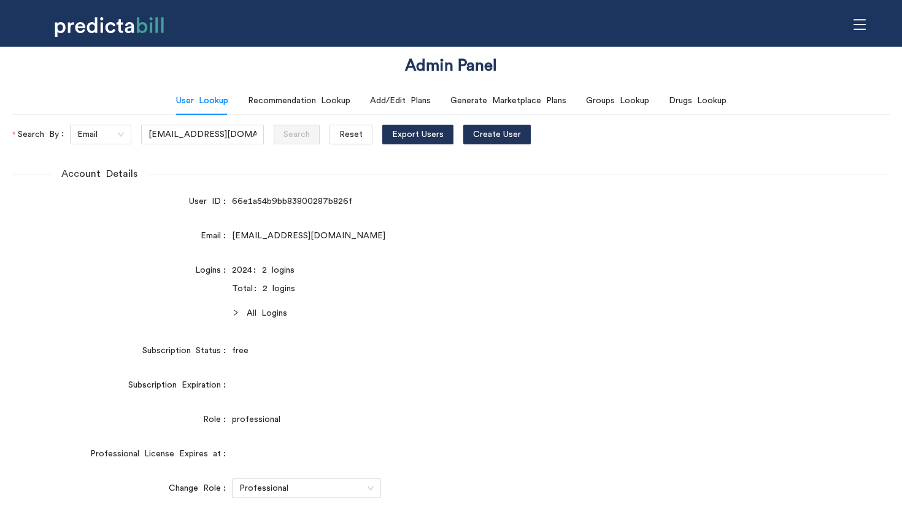
click at [536, 221] on form "Account Details User ID 66e1a54b9bb83800287b826f Email sbkeating1@gmail.com Log…" at bounding box center [451, 489] width 878 height 647
click at [339, 135] on span "Reset" at bounding box center [350, 135] width 23 height 14
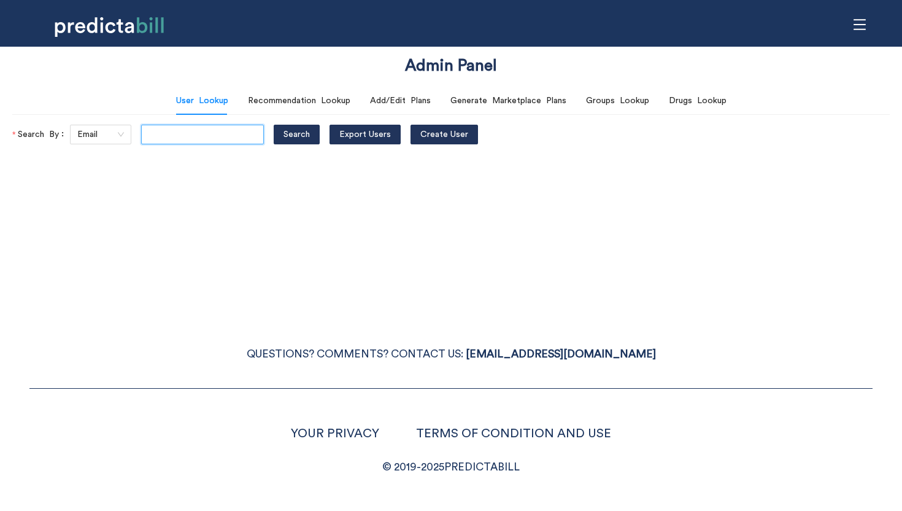
click at [169, 139] on input "text" at bounding box center [202, 135] width 123 height 20
type input "jessieewhite@yahoo.com"
click at [274, 125] on button "Search" at bounding box center [297, 135] width 46 height 20
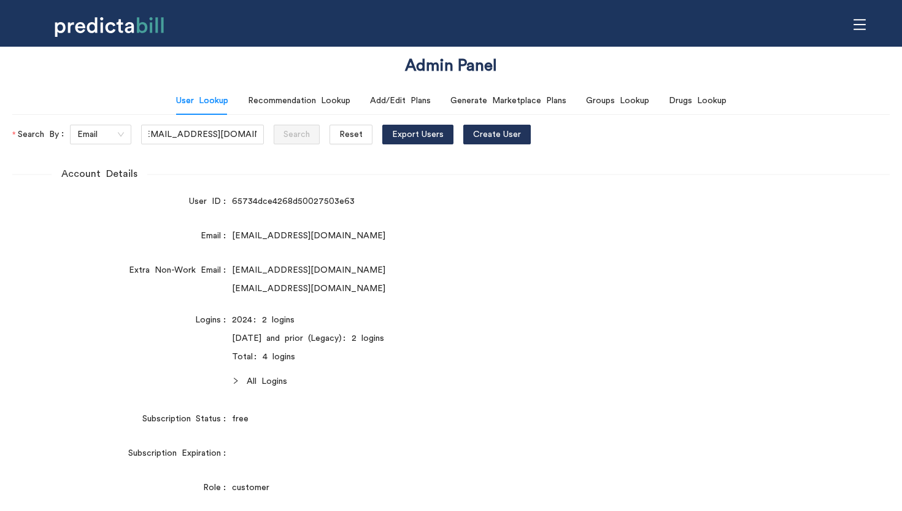
scroll to position [0, 0]
click at [83, 376] on div "Logins" at bounding box center [122, 352] width 220 height 84
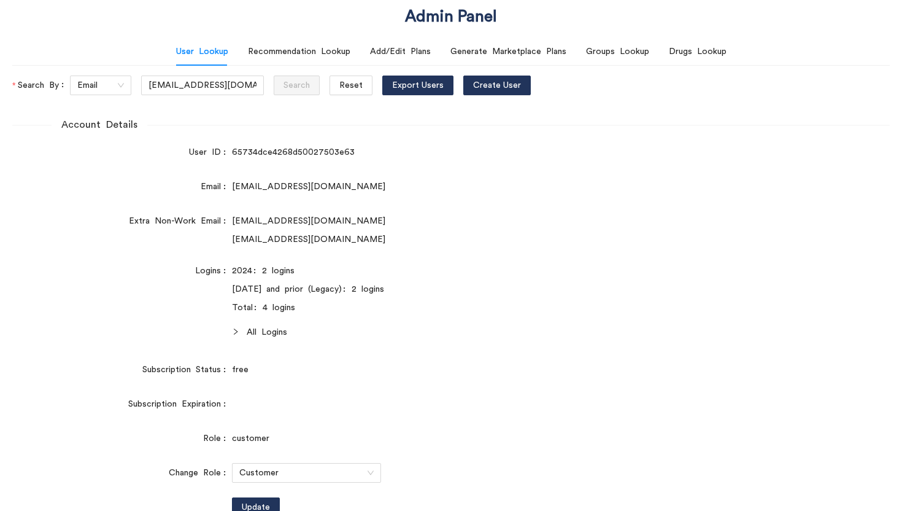
scroll to position [48, 0]
click at [272, 334] on span "All Logins" at bounding box center [495, 333] width 497 height 14
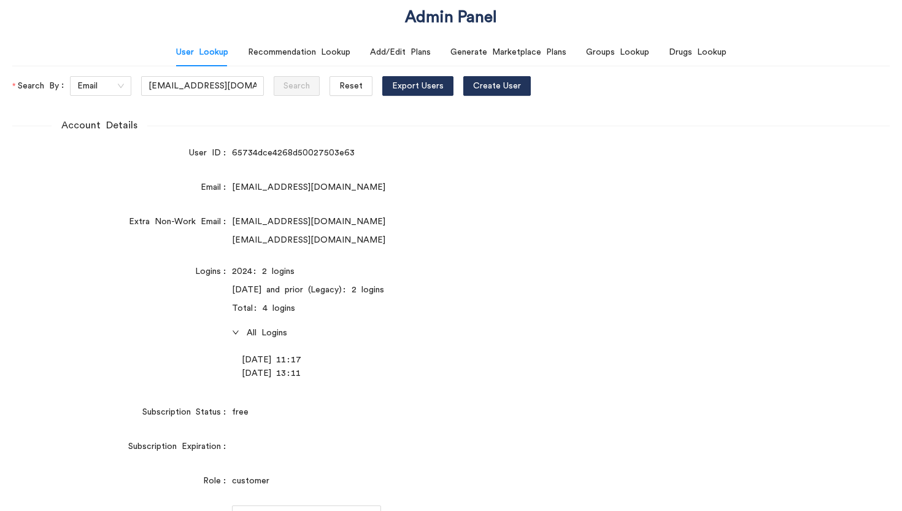
click at [82, 374] on div "Logins" at bounding box center [122, 324] width 220 height 126
click at [345, 90] on button "Reset" at bounding box center [351, 86] width 43 height 20
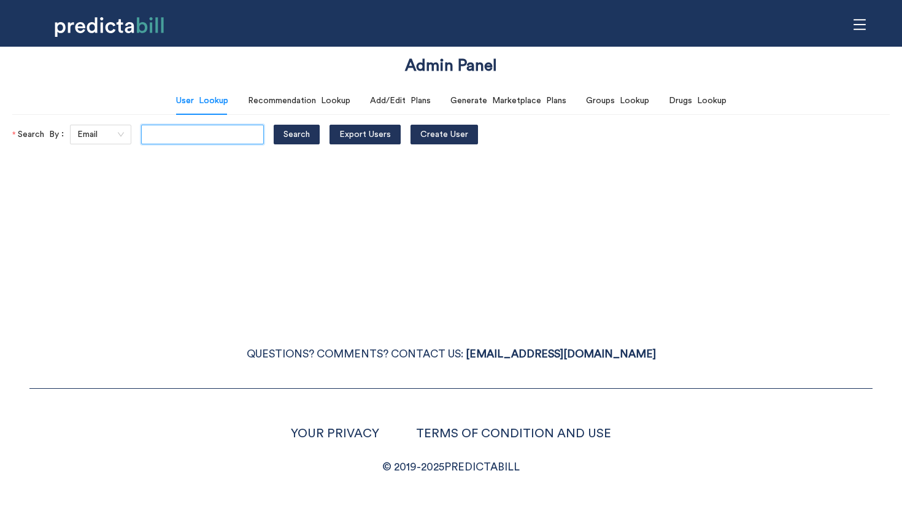
click at [196, 138] on input "text" at bounding box center [202, 135] width 123 height 20
type input "ralph.birchmeier@yahoo.com"
click at [274, 125] on button "Search" at bounding box center [297, 135] width 46 height 20
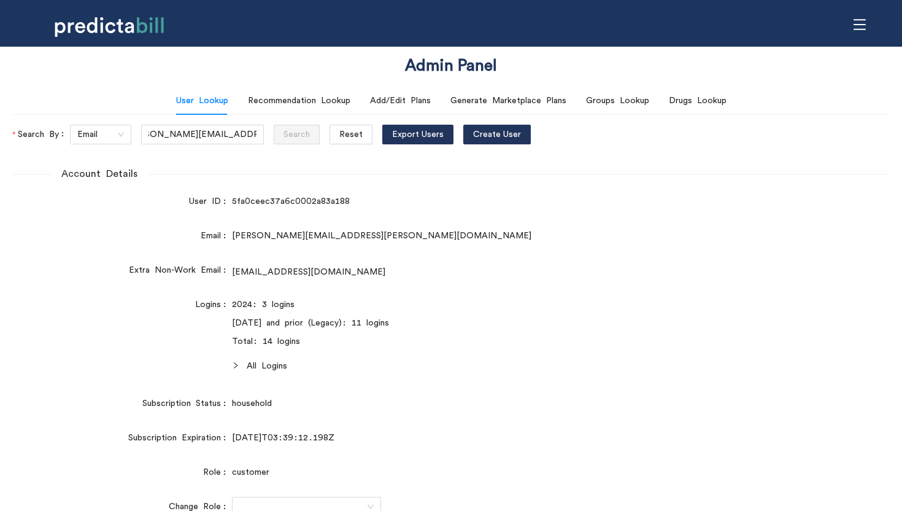
click at [253, 371] on span "All Logins" at bounding box center [495, 366] width 497 height 14
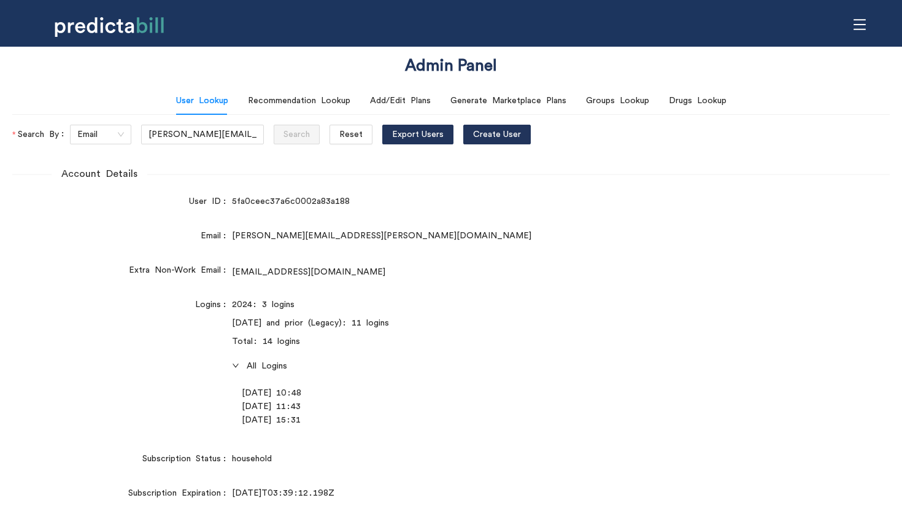
click at [134, 384] on div "Logins" at bounding box center [122, 364] width 220 height 139
click at [95, 383] on div "Logins" at bounding box center [122, 364] width 220 height 139
click at [339, 137] on span "Reset" at bounding box center [350, 135] width 23 height 14
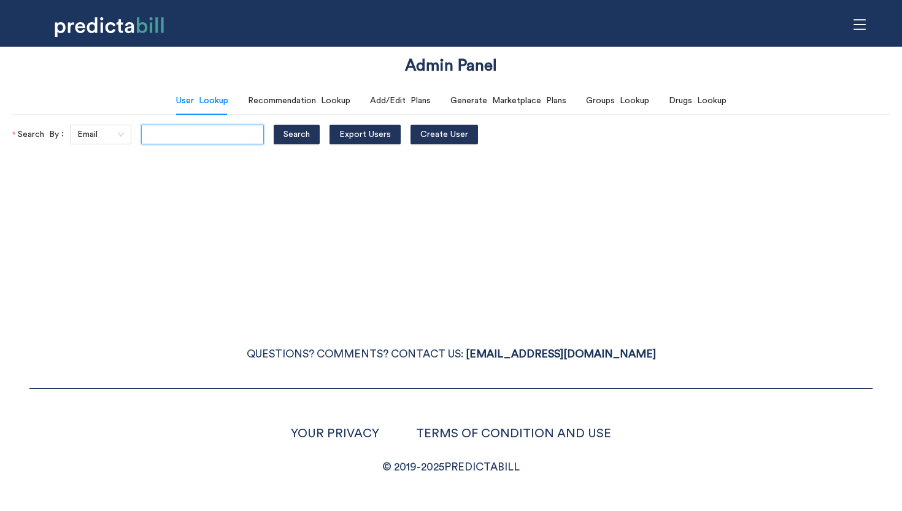
click at [189, 143] on input "text" at bounding box center [202, 135] width 123 height 20
paste input "c.rusyn@gmail.com"
type input "c.rusyn@gmail.com"
click at [274, 125] on button "Search" at bounding box center [297, 135] width 46 height 20
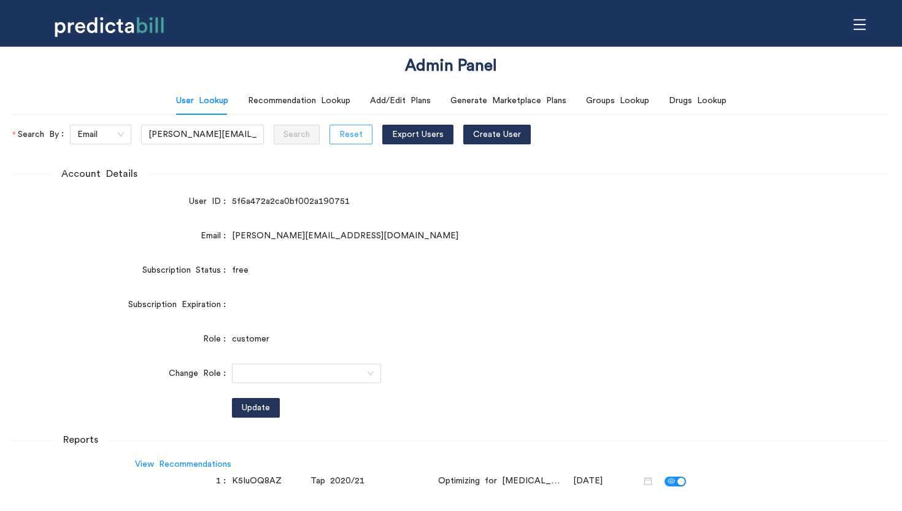
click at [330, 133] on button "Reset" at bounding box center [351, 135] width 43 height 20
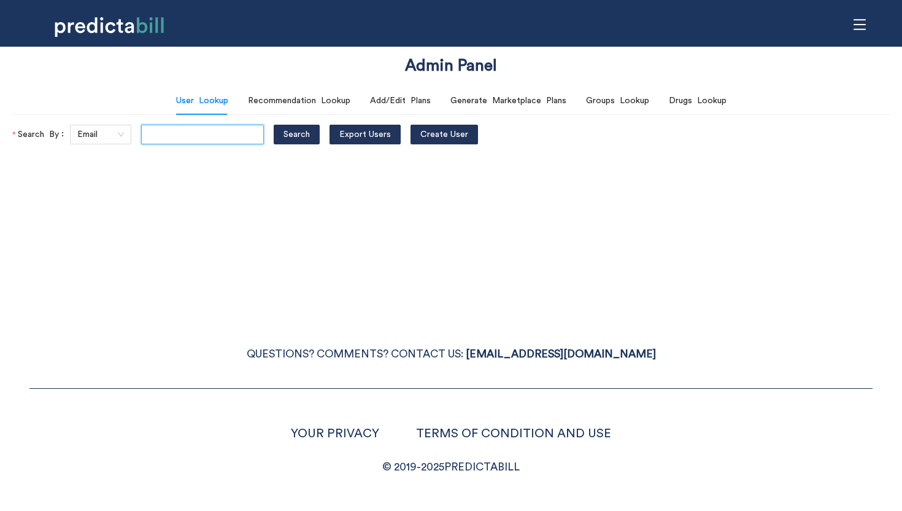
click at [191, 134] on input "text" at bounding box center [202, 135] width 123 height 20
paste input "motirubin@me.com"
type input "motirubin@me.com"
click at [274, 125] on button "Search" at bounding box center [297, 135] width 46 height 20
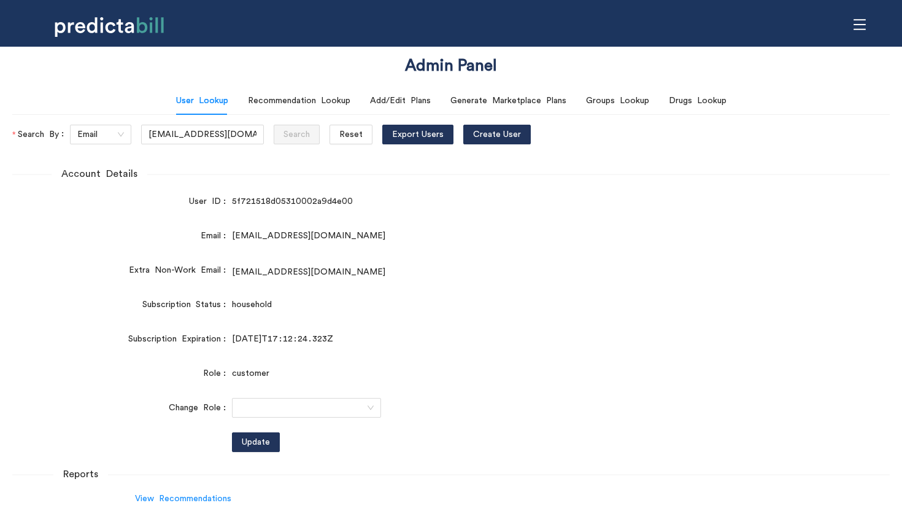
click at [82, 314] on div "Subscription Status" at bounding box center [122, 305] width 220 height 20
click at [539, 267] on div "motirubin1978@gmail.com" at bounding box center [488, 272] width 512 height 14
click at [596, 267] on div "motirubin1978@gmail.com" at bounding box center [488, 272] width 512 height 14
click at [536, 295] on div "household" at bounding box center [488, 305] width 512 height 20
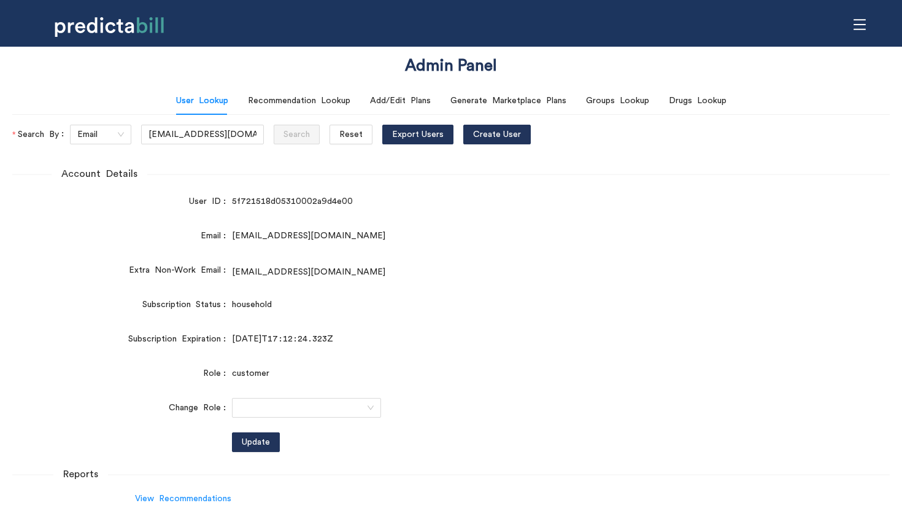
click at [431, 374] on div "customer" at bounding box center [488, 373] width 512 height 14
click at [511, 241] on div "motirubin@me.com" at bounding box center [488, 236] width 512 height 14
click at [339, 137] on span "Reset" at bounding box center [350, 135] width 23 height 14
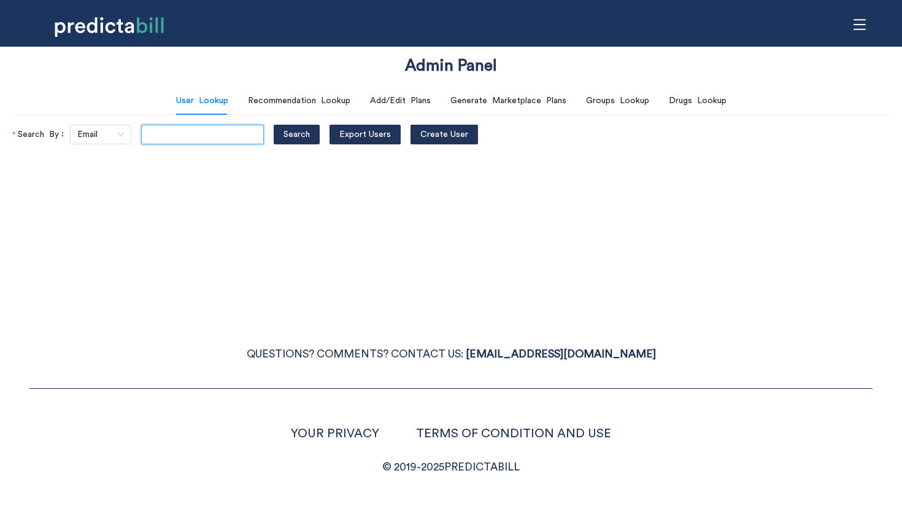
click at [214, 137] on input "text" at bounding box center [202, 135] width 123 height 20
paste input "carla@layeraleph.com"
type input "carla@layeraleph.com"
click at [274, 125] on button "Search" at bounding box center [297, 135] width 46 height 20
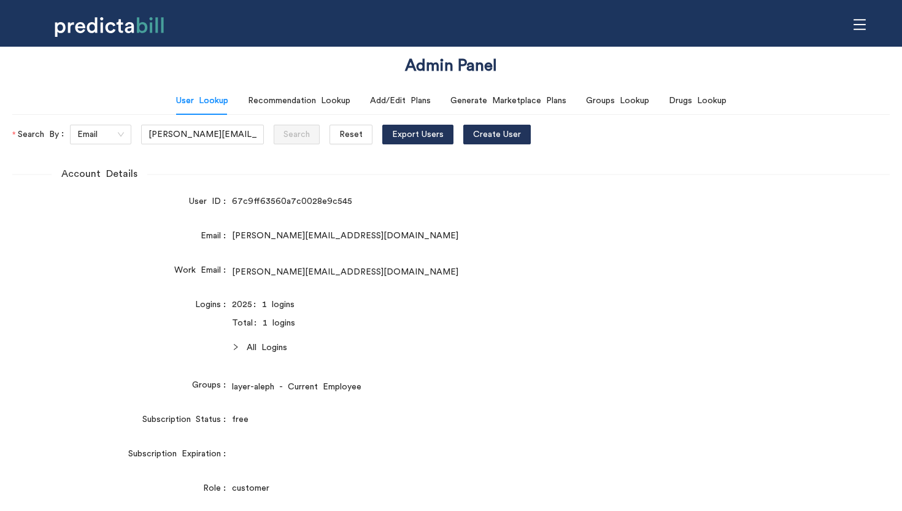
click at [232, 342] on div at bounding box center [239, 348] width 15 height 14
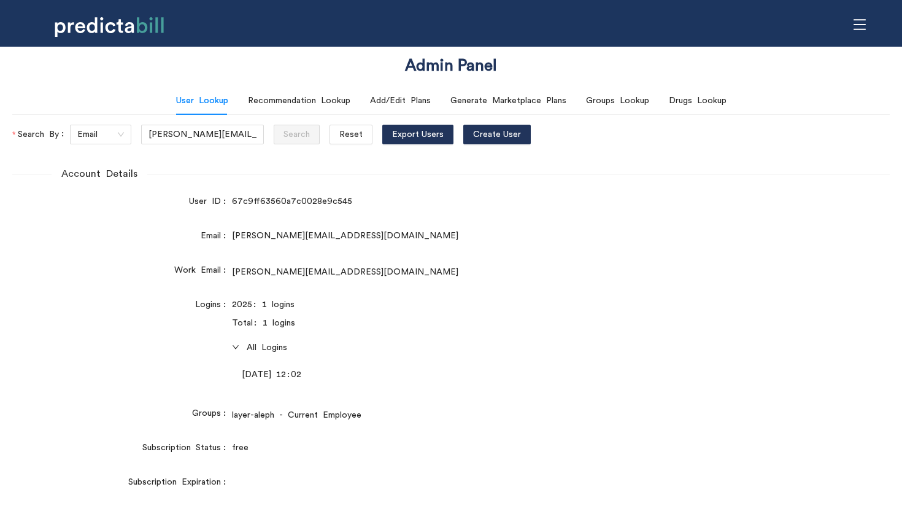
click at [109, 371] on div "Logins" at bounding box center [122, 342] width 220 height 94
click at [339, 131] on span "Reset" at bounding box center [350, 135] width 23 height 14
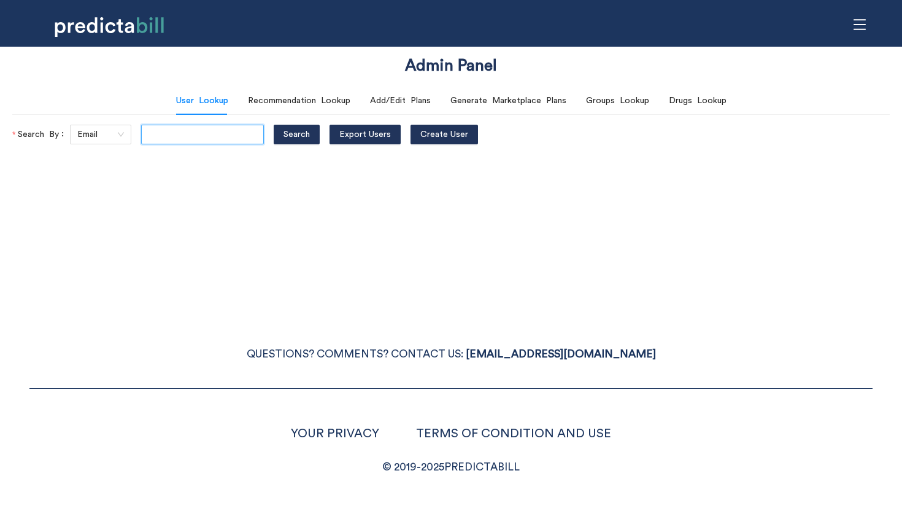
click at [222, 143] on input "text" at bounding box center [202, 135] width 123 height 20
paste input "alliefauer@gmail.com"
type input "alliefauer@gmail.com"
click at [274, 125] on button "Search" at bounding box center [297, 135] width 46 height 20
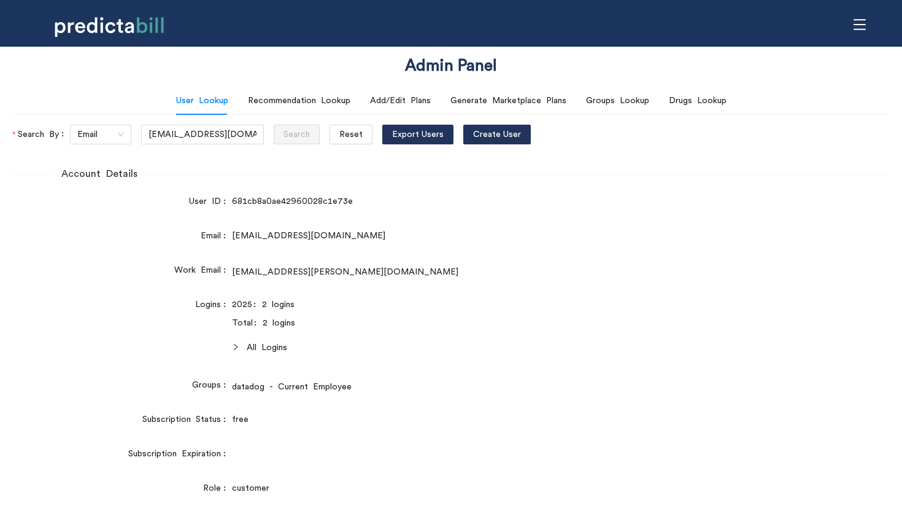
click at [238, 347] on icon "right" at bounding box center [235, 346] width 7 height 7
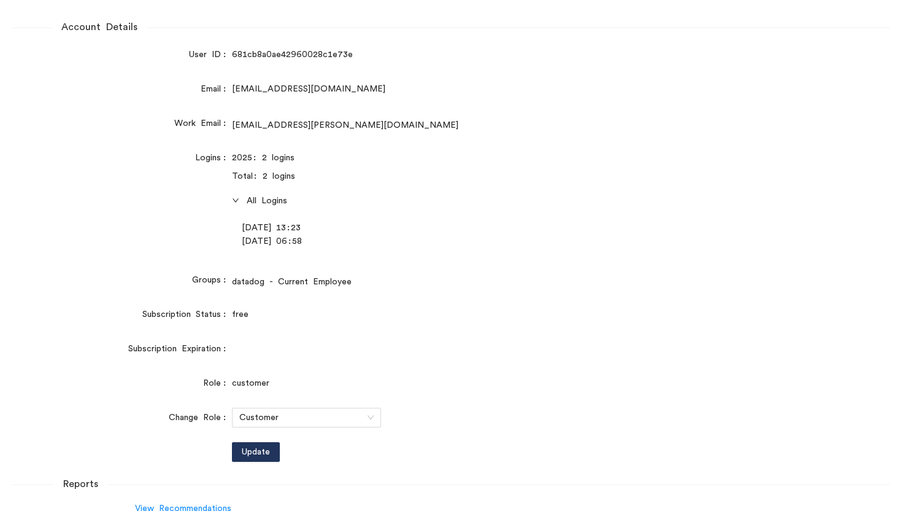
scroll to position [153, 0]
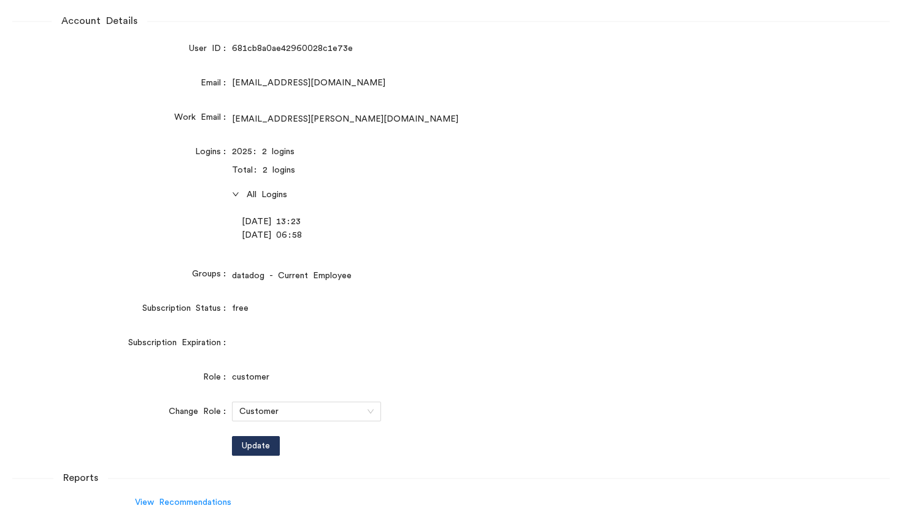
click at [136, 233] on div "Logins" at bounding box center [122, 195] width 220 height 107
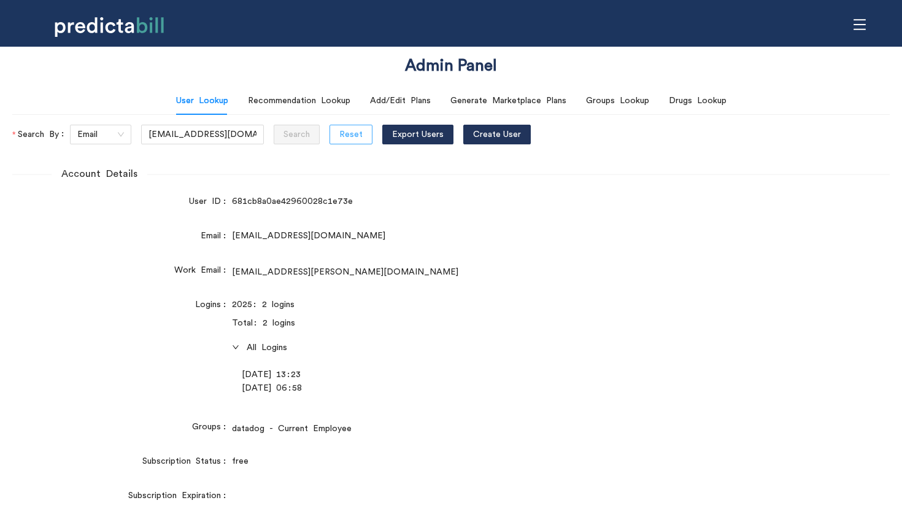
click at [339, 131] on span "Reset" at bounding box center [350, 135] width 23 height 14
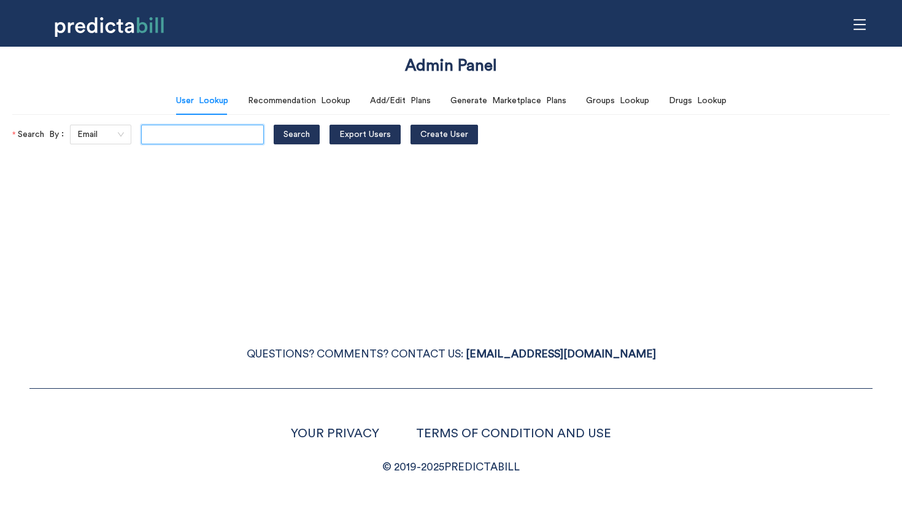
click at [198, 132] on input "text" at bounding box center [202, 135] width 123 height 20
type input "bryan.f.murphy@gmail.com"
click at [274, 125] on button "Search" at bounding box center [297, 135] width 46 height 20
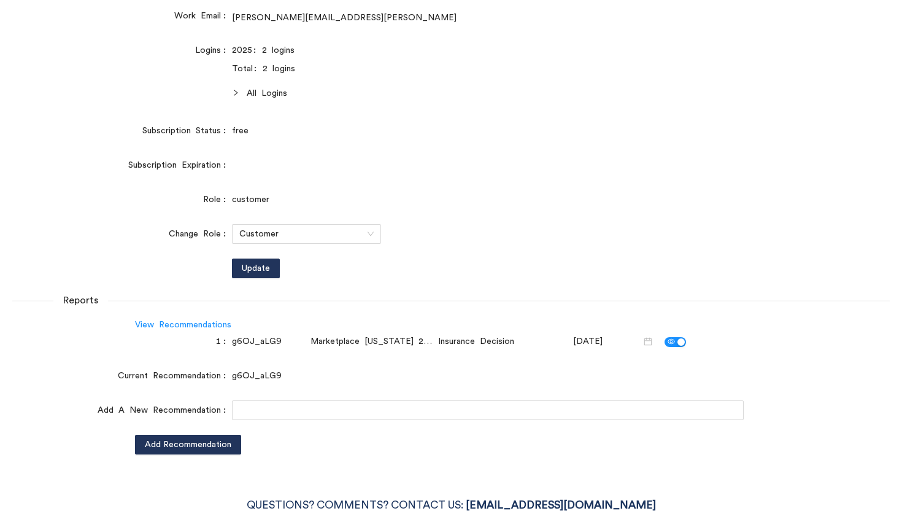
scroll to position [0, 0]
click at [253, 89] on span "All Logins" at bounding box center [495, 94] width 497 height 14
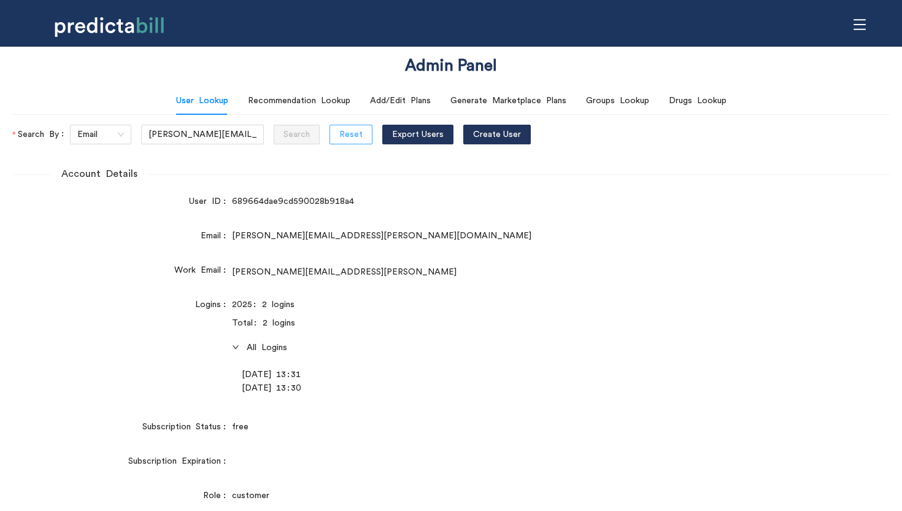
click at [344, 131] on button "Reset" at bounding box center [351, 135] width 43 height 20
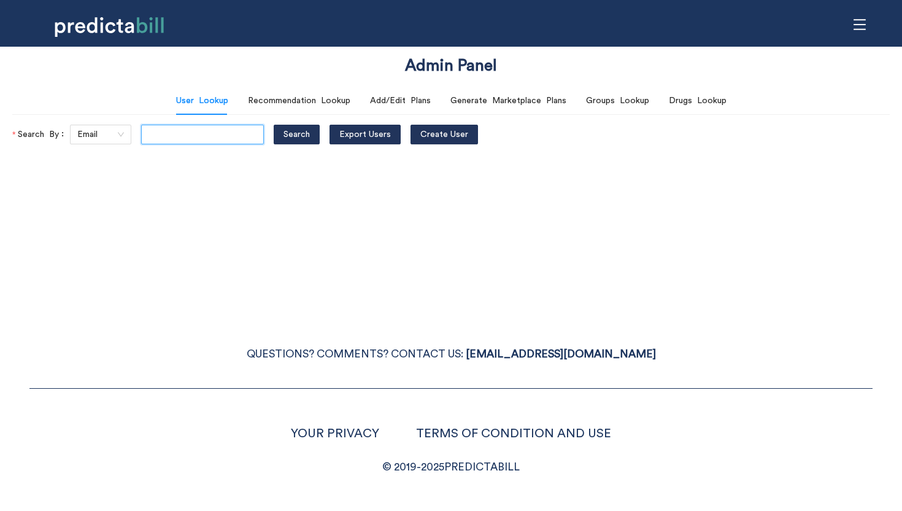
click at [180, 128] on input "text" at bounding box center [202, 135] width 123 height 20
paste input "alliefauer@gmail.com"
type input "alliefauer@gmail.com"
click at [274, 125] on button "Search" at bounding box center [297, 135] width 46 height 20
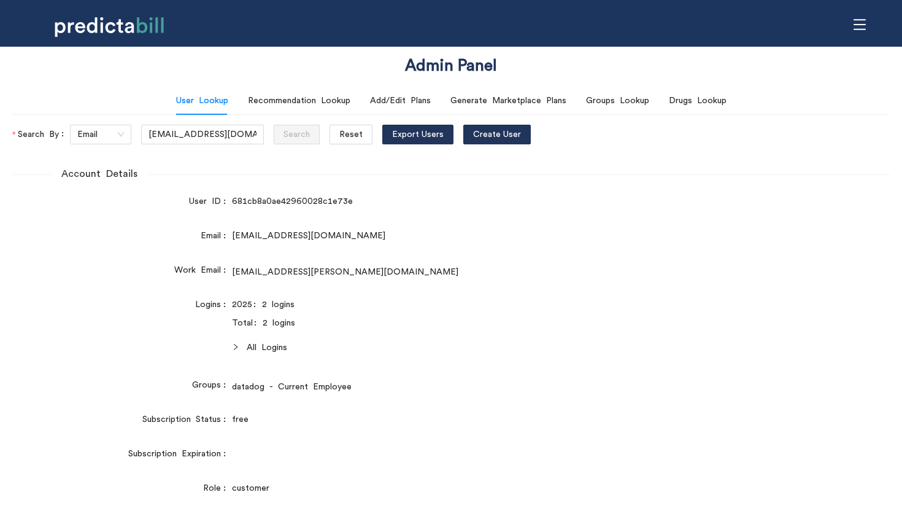
click at [232, 345] on icon "right" at bounding box center [235, 346] width 7 height 7
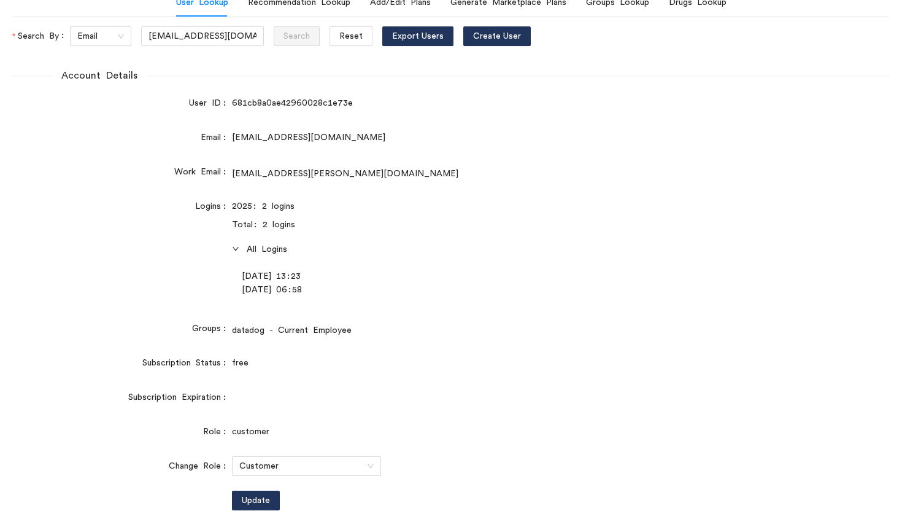
scroll to position [99, 0]
click at [108, 354] on div "Subscription Status" at bounding box center [122, 362] width 220 height 20
drag, startPoint x: 244, startPoint y: 272, endPoint x: 334, endPoint y: 271, distance: 90.8
click at [334, 271] on div "05/09/2025 - 13:23" at bounding box center [488, 275] width 492 height 14
copy div "05/09/2025 - 13:23"
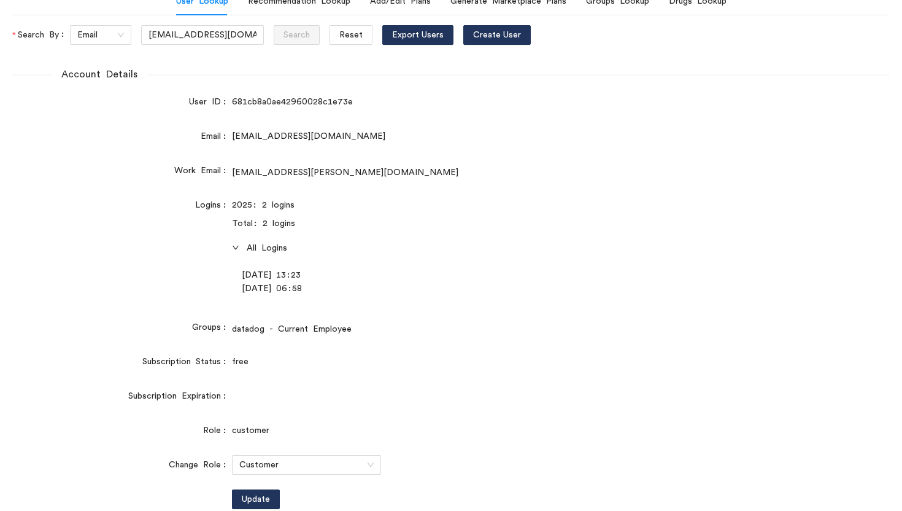
click at [246, 294] on div "05/08/2025 - 06:58" at bounding box center [488, 289] width 492 height 14
drag, startPoint x: 241, startPoint y: 286, endPoint x: 350, endPoint y: 289, distance: 108.7
click at [350, 289] on div "05/08/2025 - 06:58" at bounding box center [488, 289] width 492 height 14
copy div "05/08/2025 - 06:58"
click at [594, 167] on div "allie.fauer@datadoghq.com" at bounding box center [488, 173] width 512 height 14
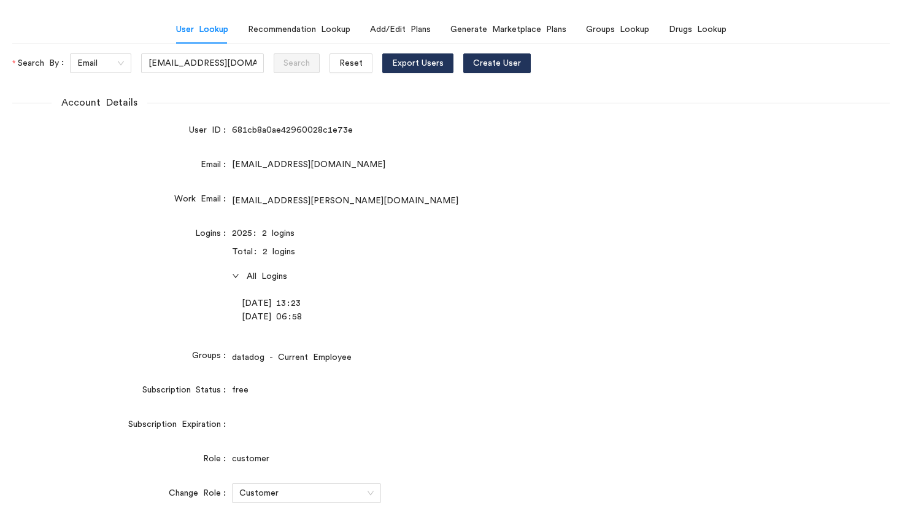
scroll to position [0, 0]
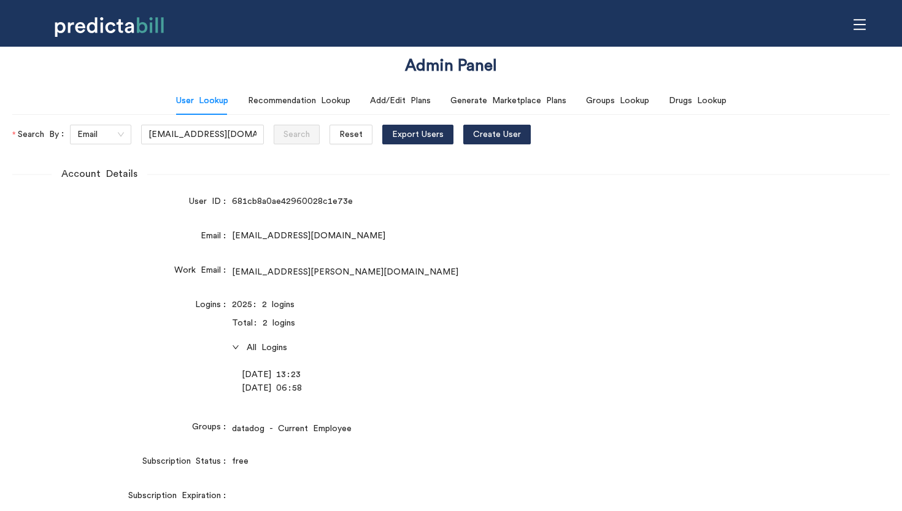
click at [856, 27] on icon "menu" at bounding box center [860, 25] width 14 height 14
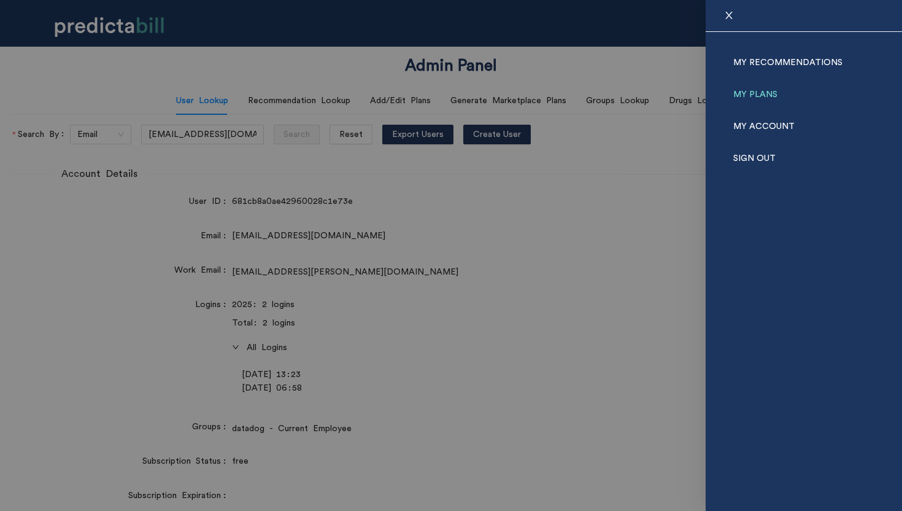
click at [748, 95] on link "My Plans" at bounding box center [755, 95] width 44 height 32
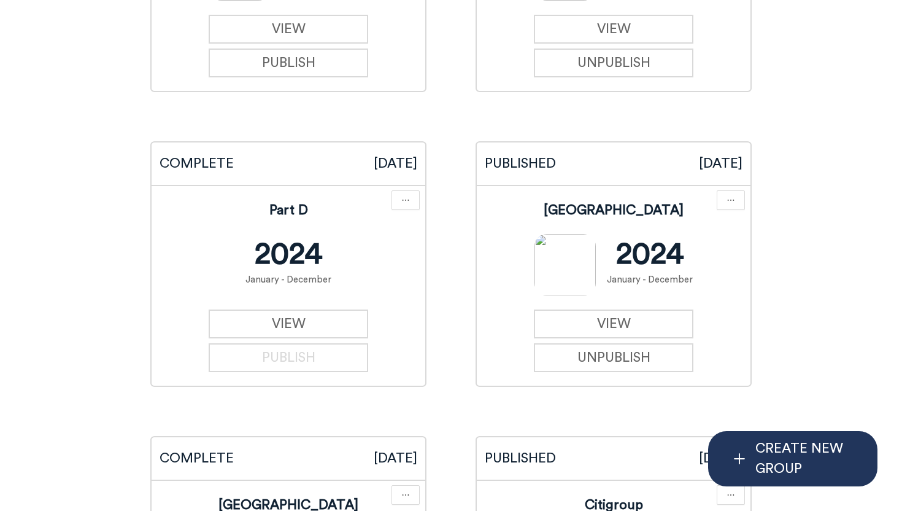
scroll to position [4275, 0]
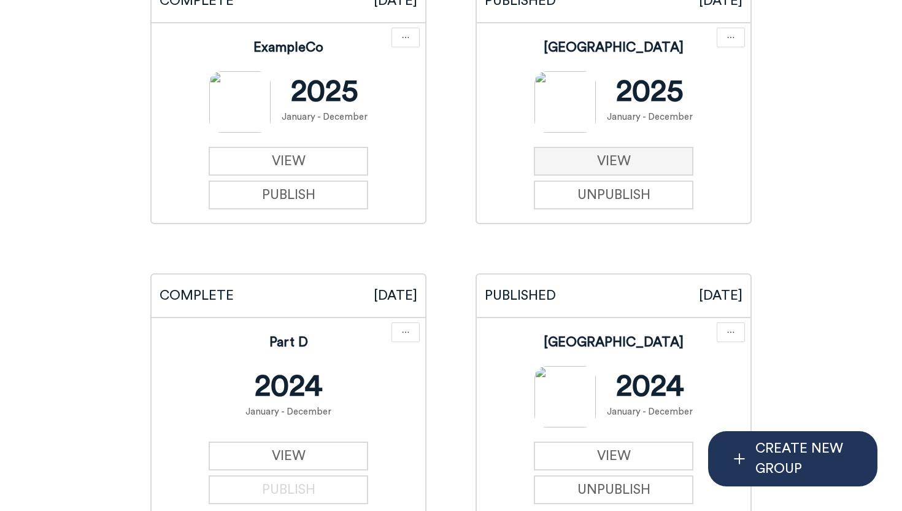
click at [612, 164] on link "VIEW" at bounding box center [614, 161] width 160 height 29
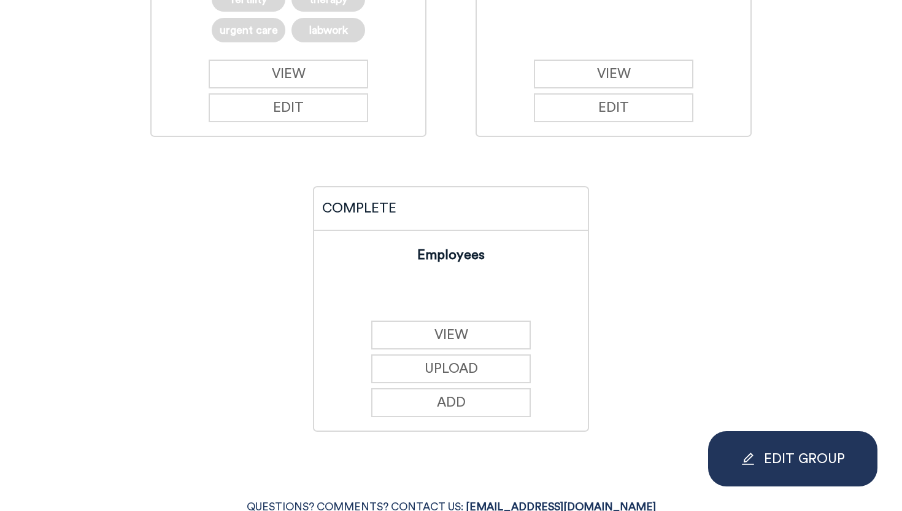
scroll to position [747, 0]
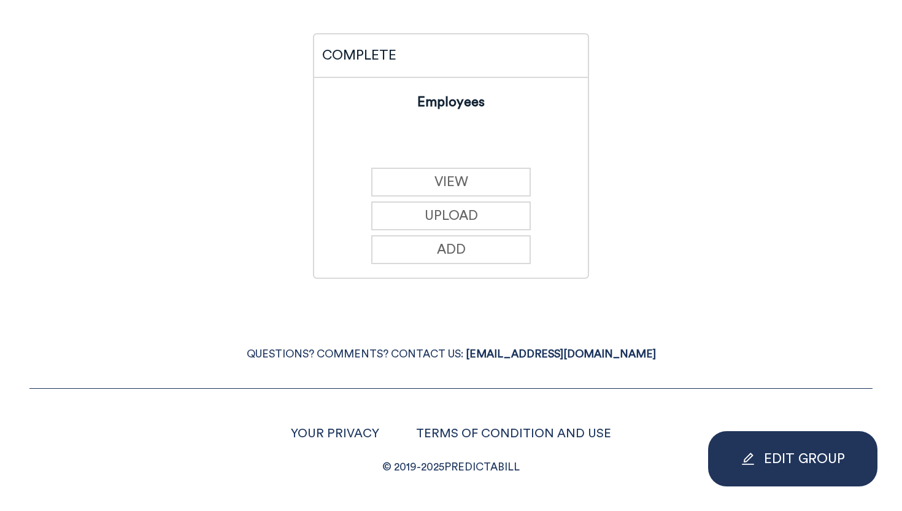
click at [501, 218] on button "UPLOAD" at bounding box center [451, 215] width 160 height 29
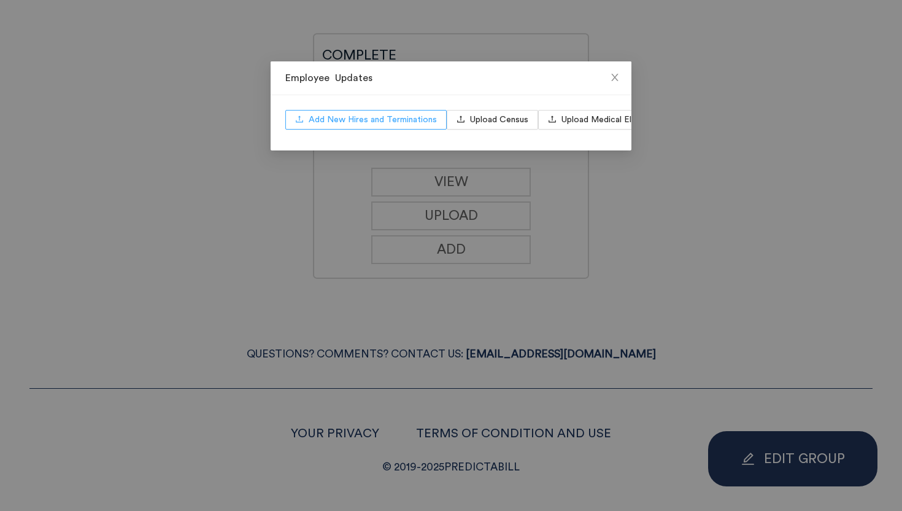
click at [353, 122] on span "Add New Hires and Terminations" at bounding box center [373, 120] width 128 height 14
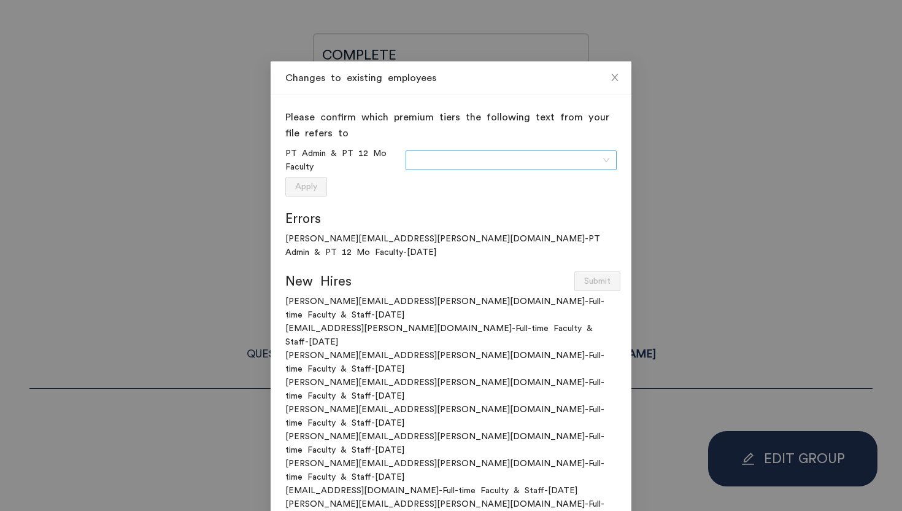
click at [441, 165] on input "search" at bounding box center [507, 160] width 188 height 18
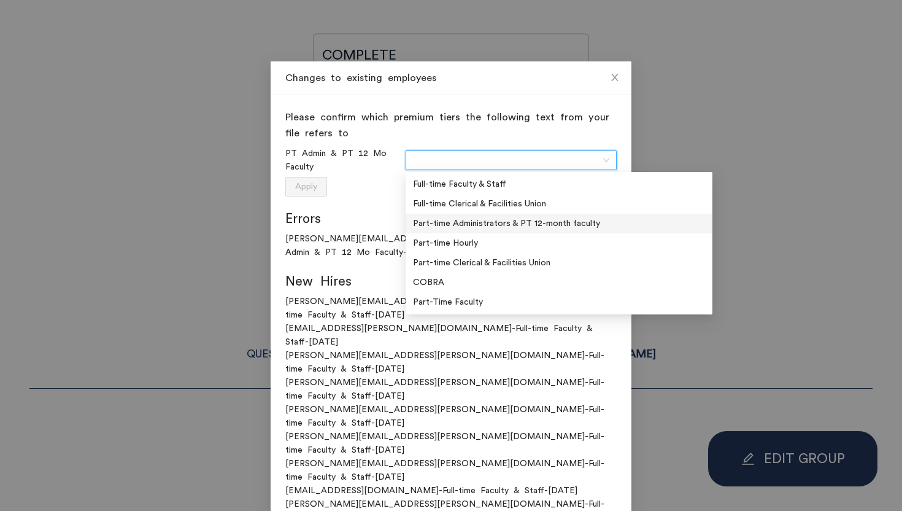
click at [533, 228] on div "Part-time Administrators & PT 12-month faculty" at bounding box center [559, 224] width 292 height 14
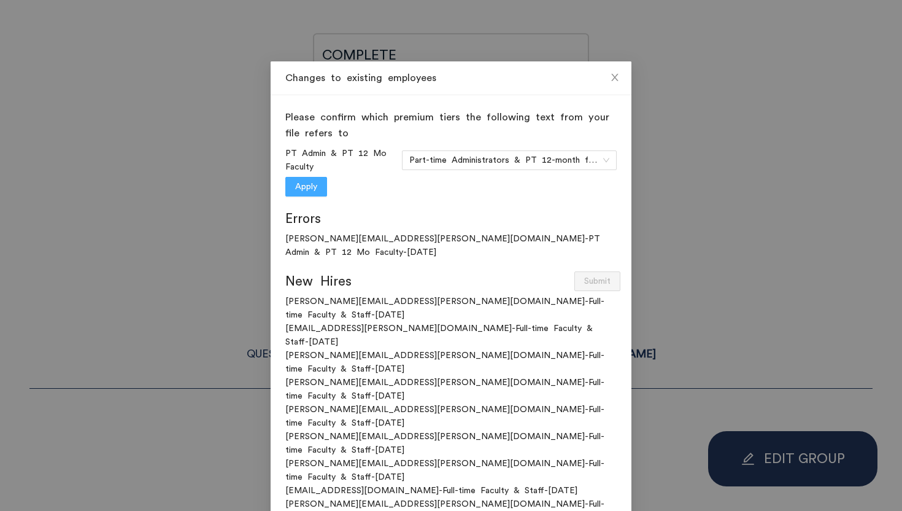
click at [306, 186] on span "Apply" at bounding box center [306, 187] width 22 height 14
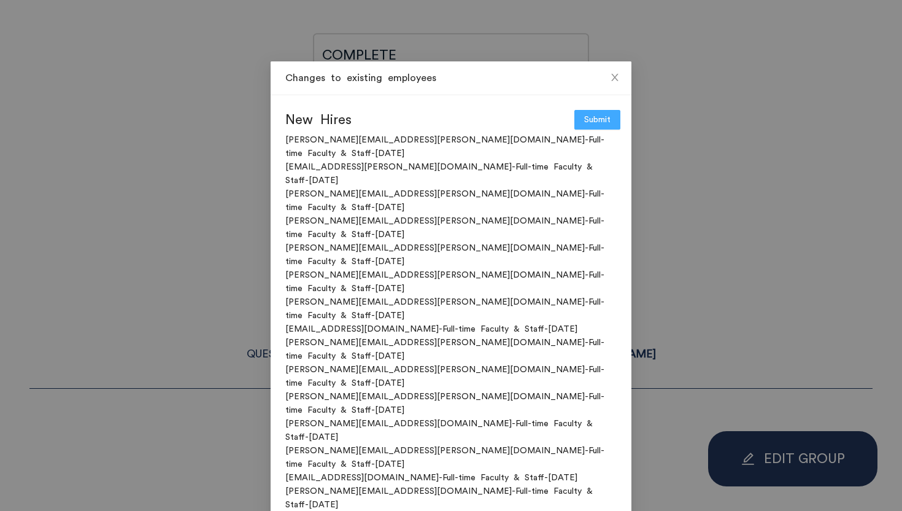
click at [601, 125] on span "Submit" at bounding box center [597, 120] width 26 height 14
